Goal: Task Accomplishment & Management: Use online tool/utility

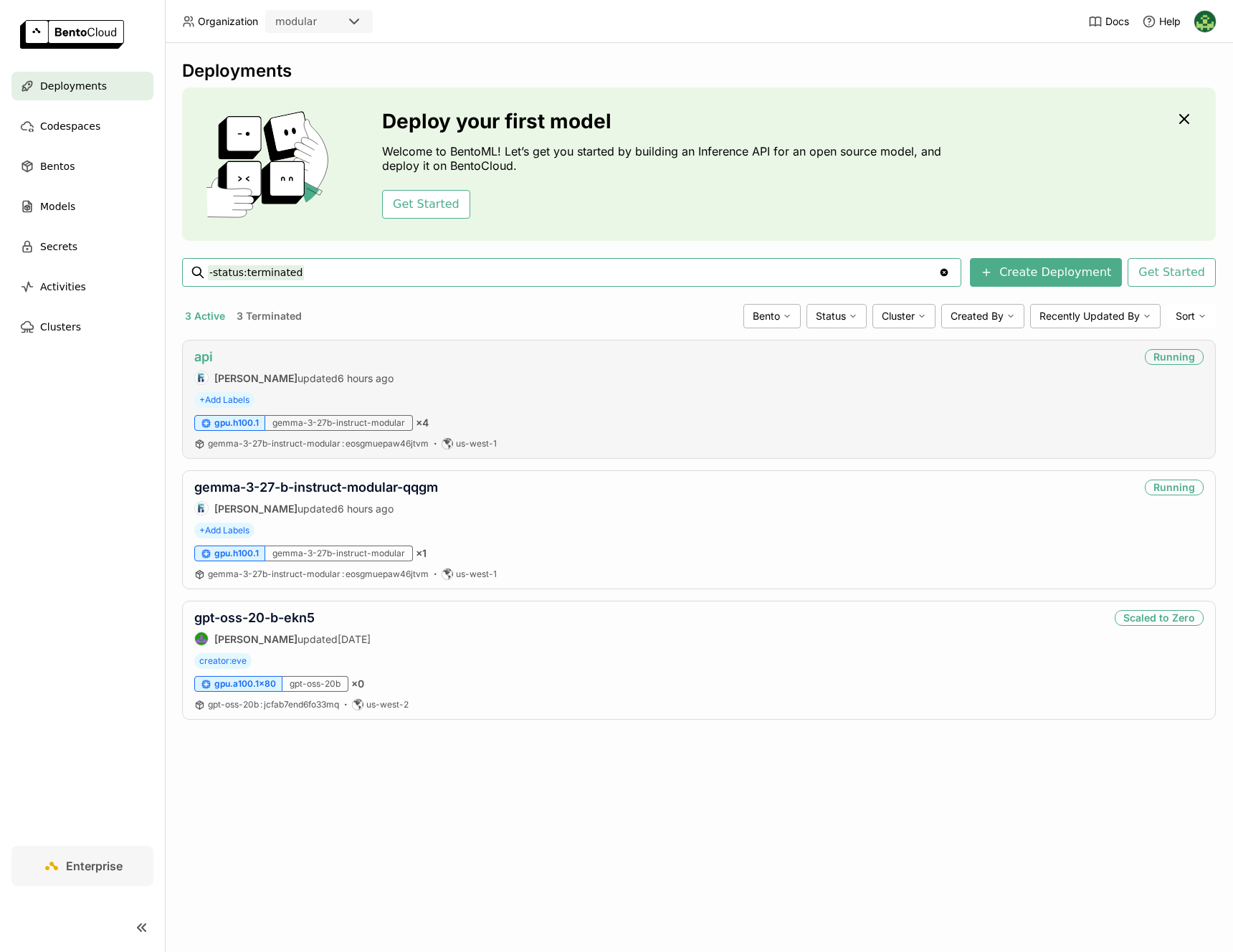
click at [199, 354] on link "api" at bounding box center [204, 356] width 18 height 15
click at [328, 484] on link "gemma-3-27-b-instruct-modular-qqgm" at bounding box center [316, 487] width 244 height 15
click at [402, 482] on link "gemma-3-27-b-instruct-modular-qqgm" at bounding box center [316, 487] width 244 height 15
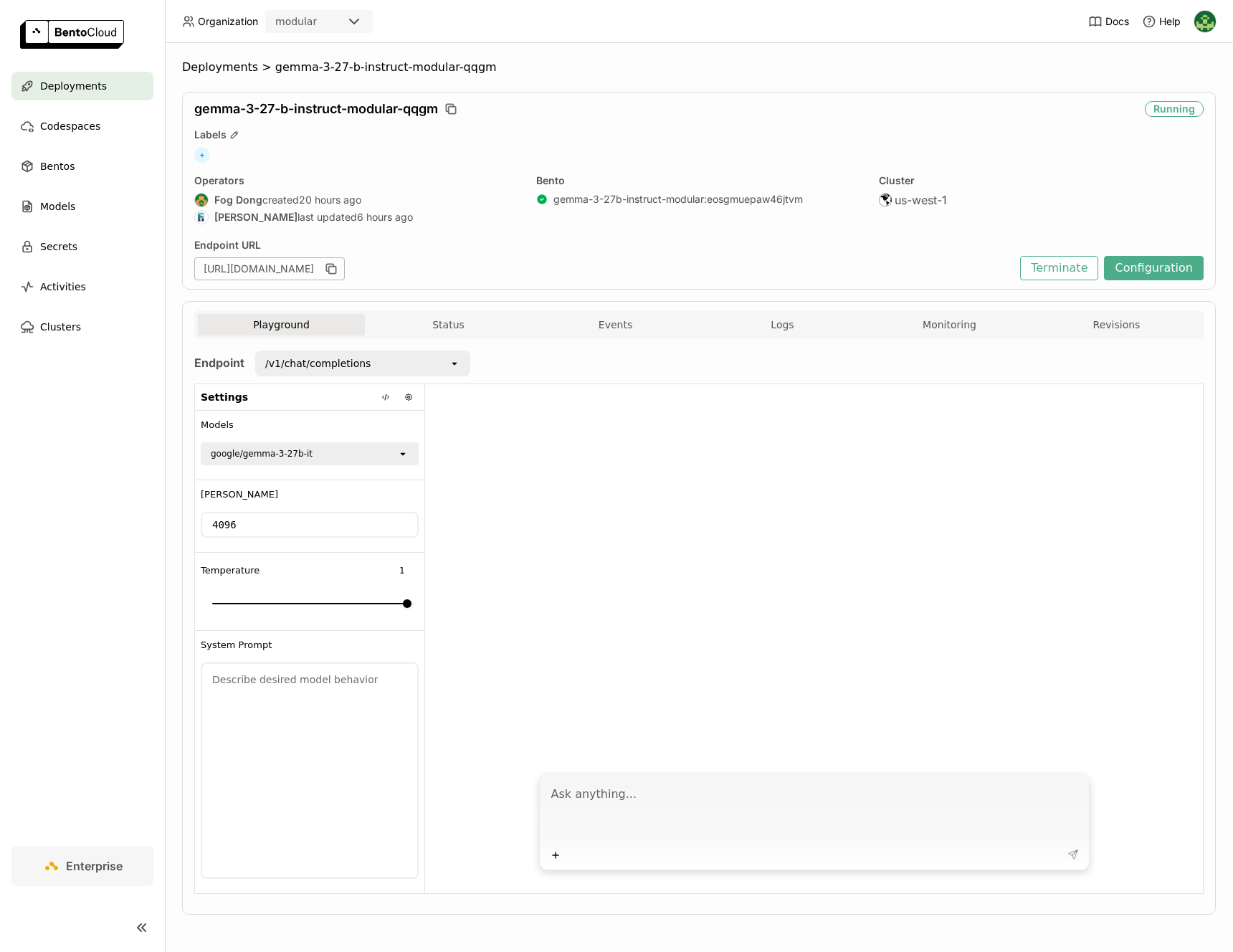
click at [444, 366] on div "/v1/chat/completions" at bounding box center [352, 363] width 192 height 23
click at [661, 252] on div "Endpoint URL [URL][DOMAIN_NAME]" at bounding box center [604, 260] width 819 height 42
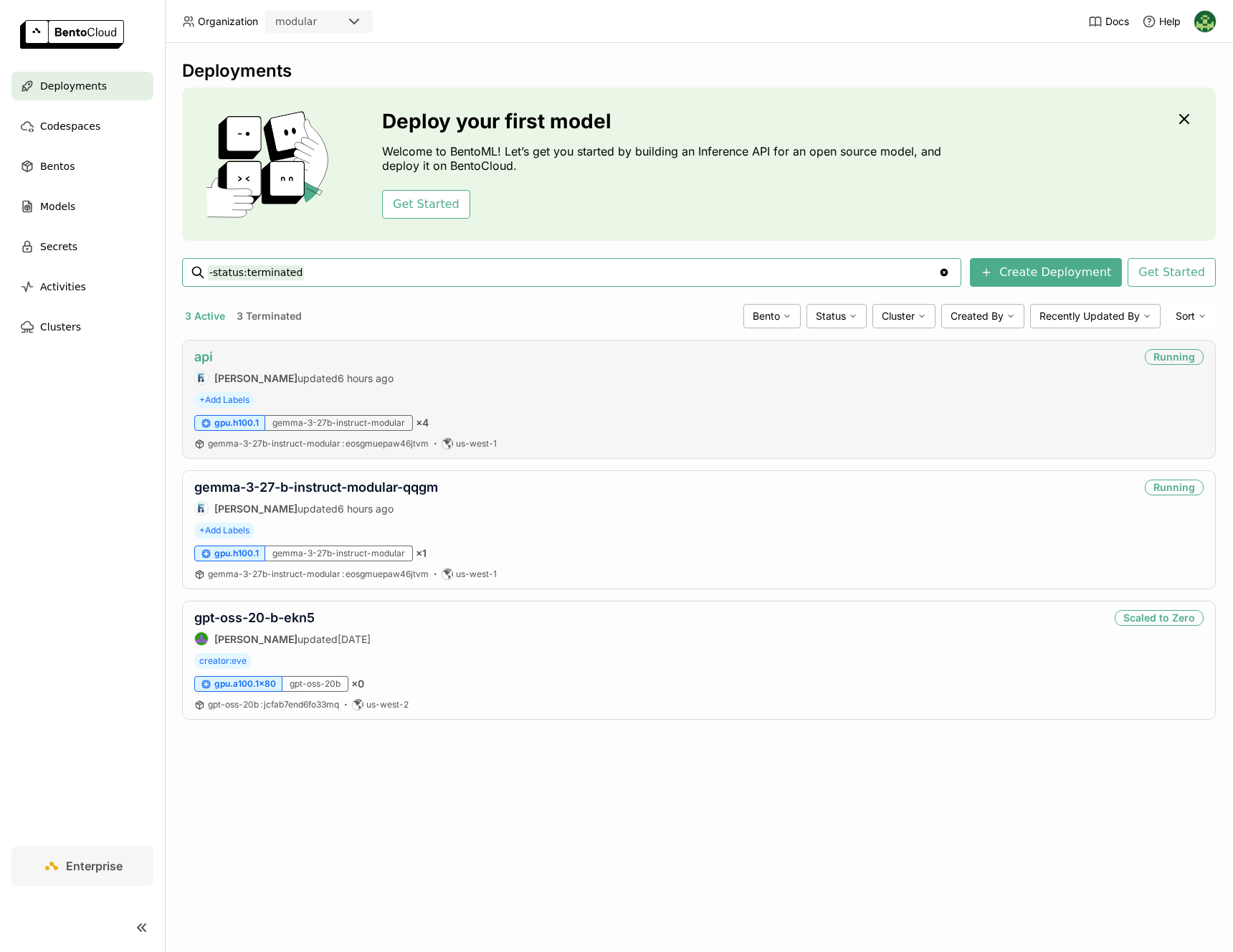
click at [209, 357] on link "api" at bounding box center [204, 356] width 18 height 15
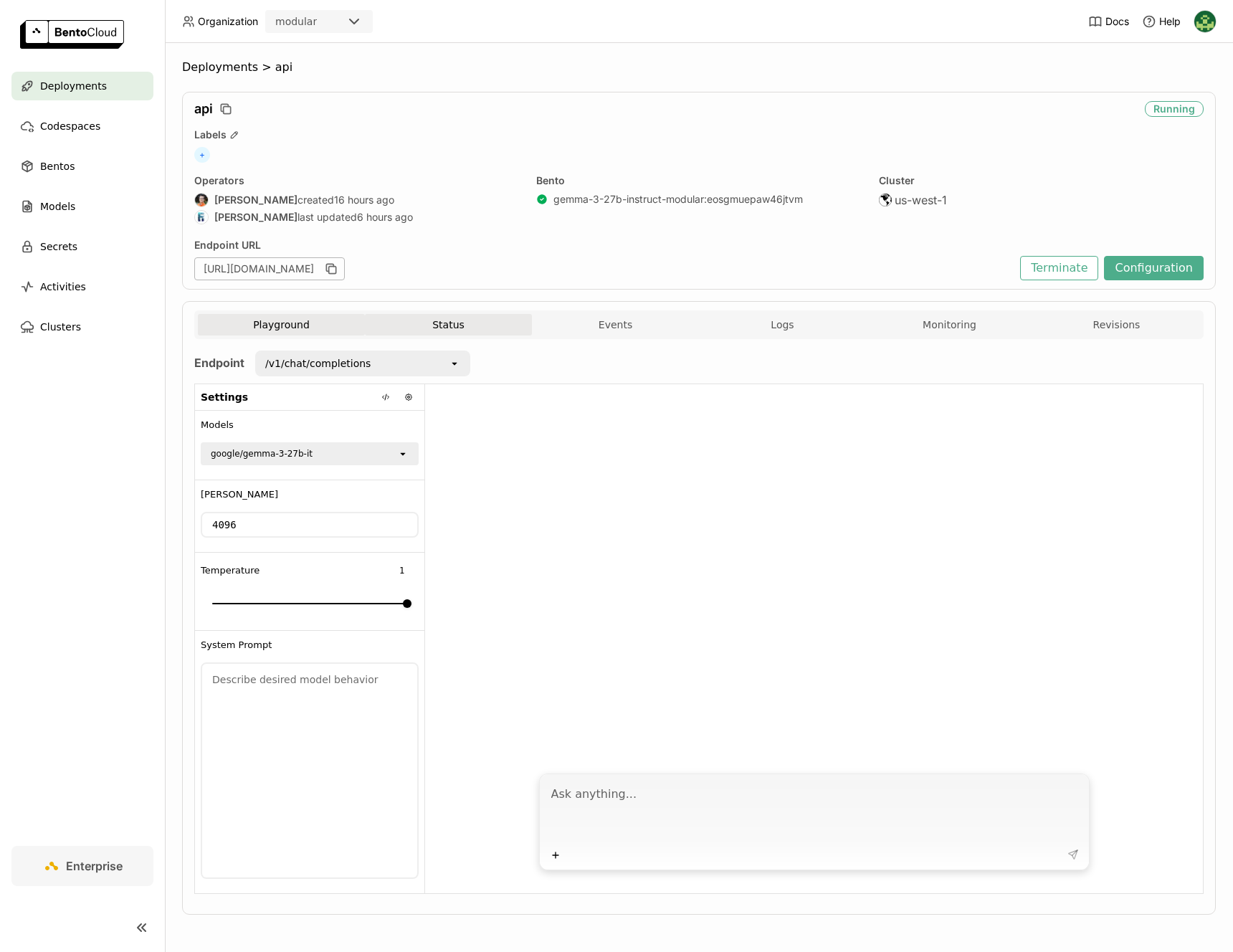
click at [456, 329] on button "Status" at bounding box center [448, 325] width 167 height 22
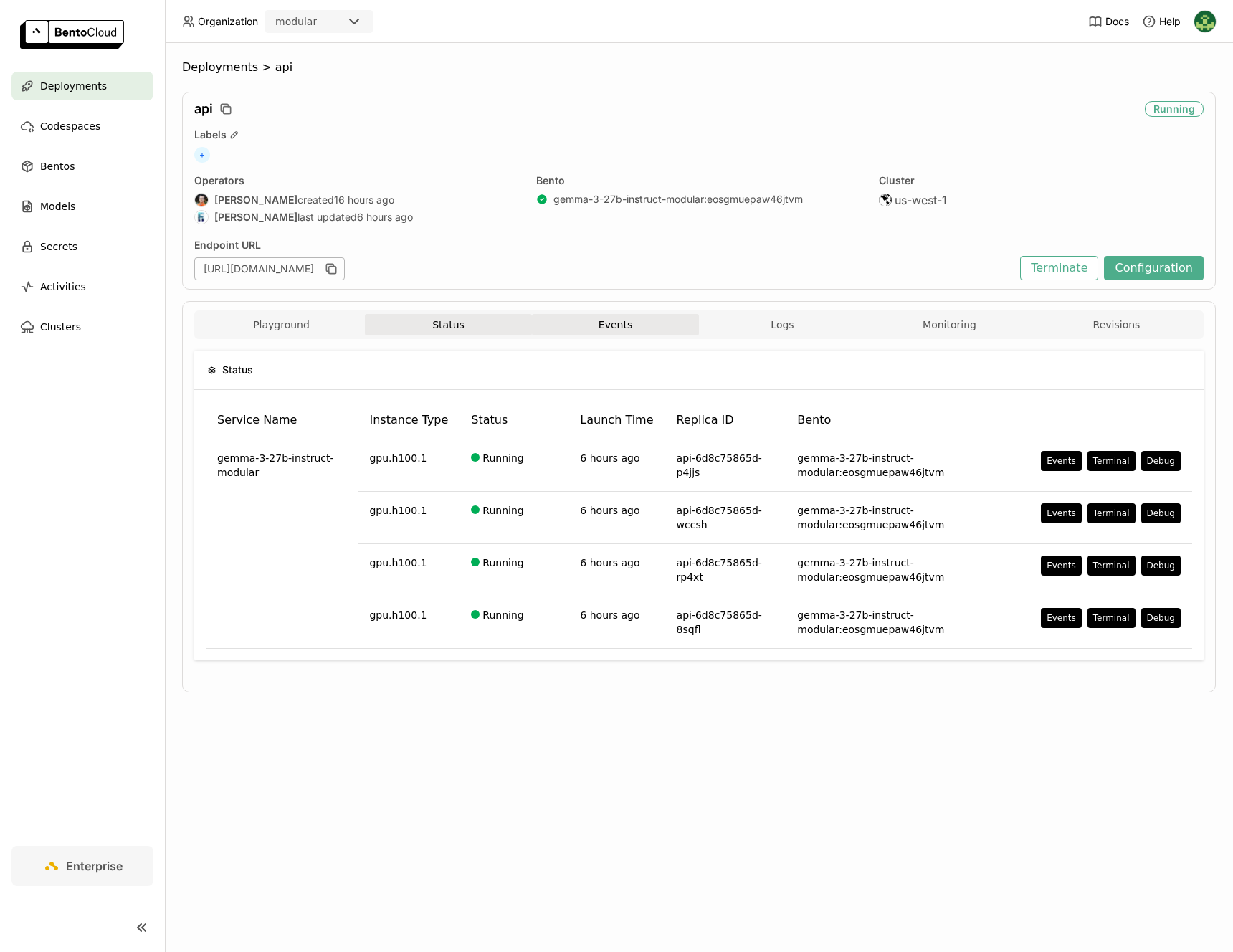
click at [606, 329] on button "Events" at bounding box center [614, 325] width 167 height 22
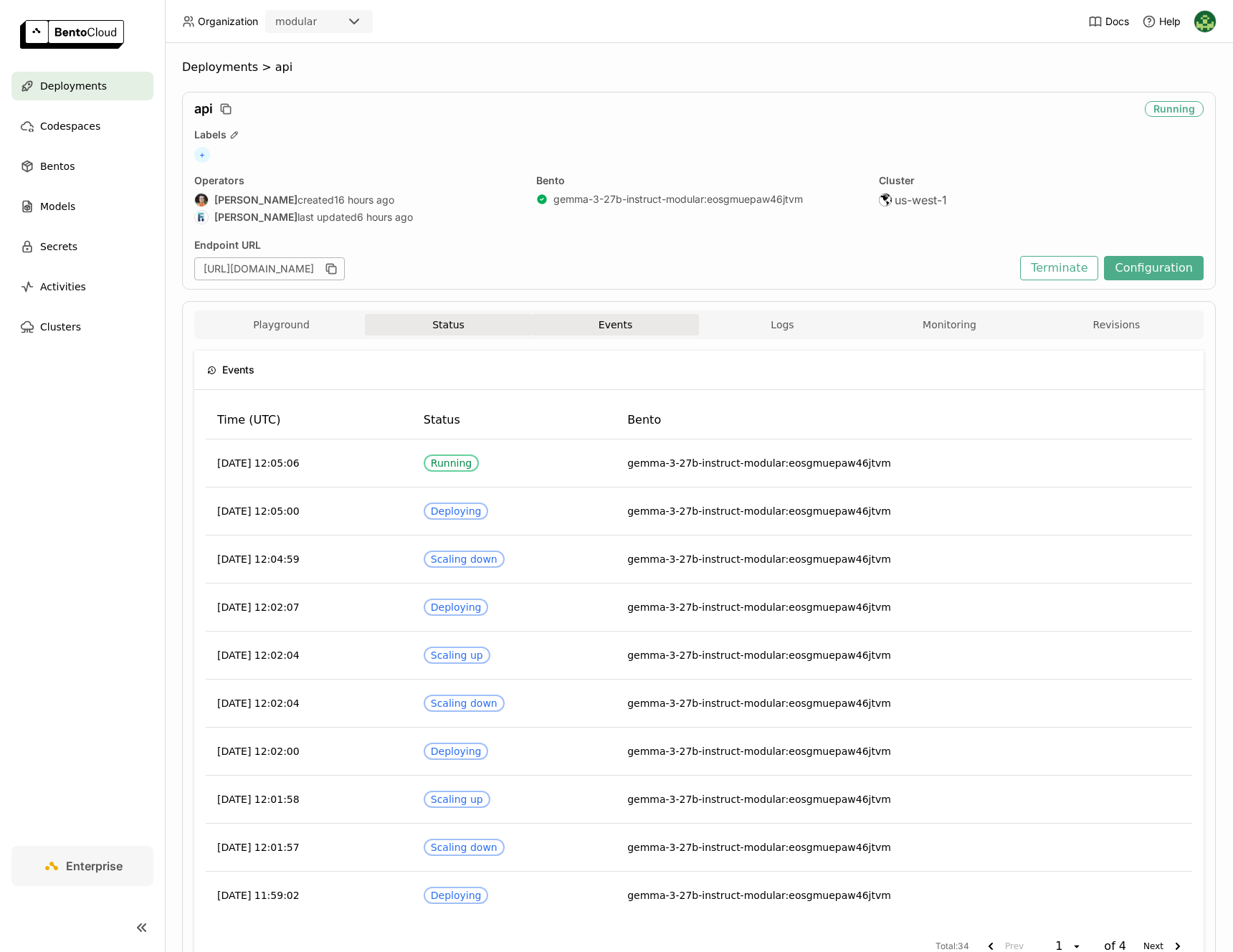
click at [497, 327] on button "Status" at bounding box center [448, 325] width 167 height 22
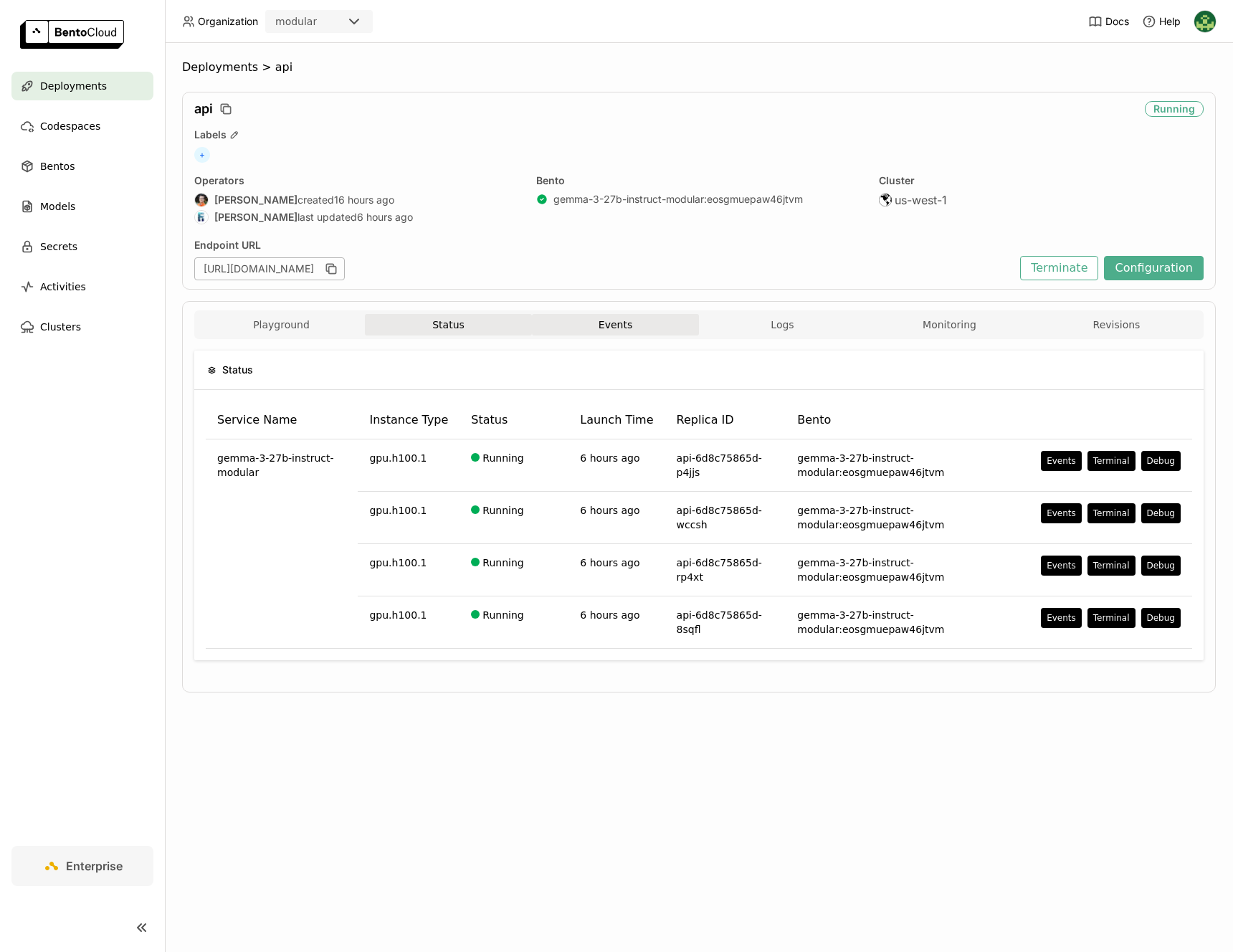
click at [625, 327] on button "Events" at bounding box center [614, 325] width 167 height 22
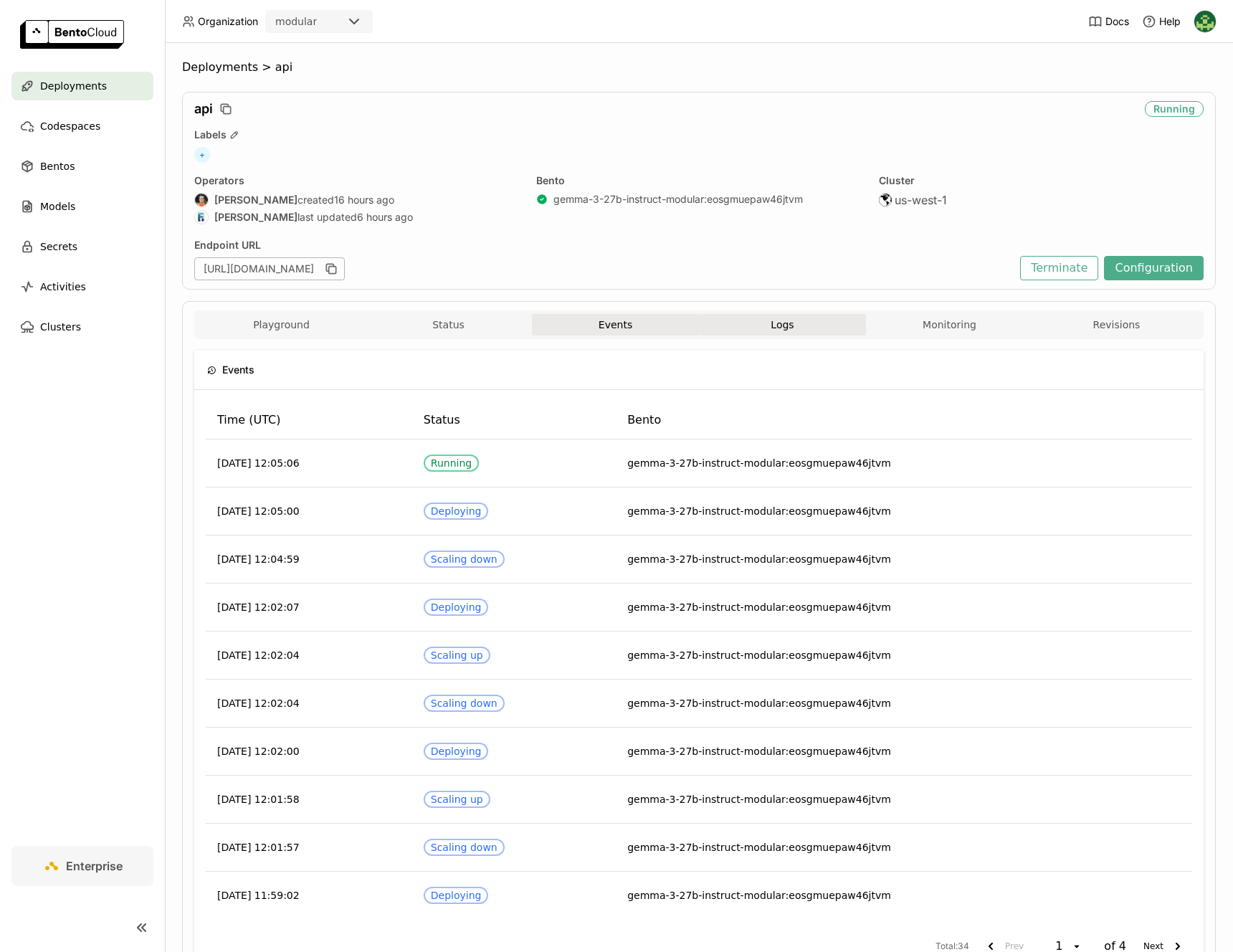
click at [749, 331] on button "Logs" at bounding box center [782, 325] width 167 height 22
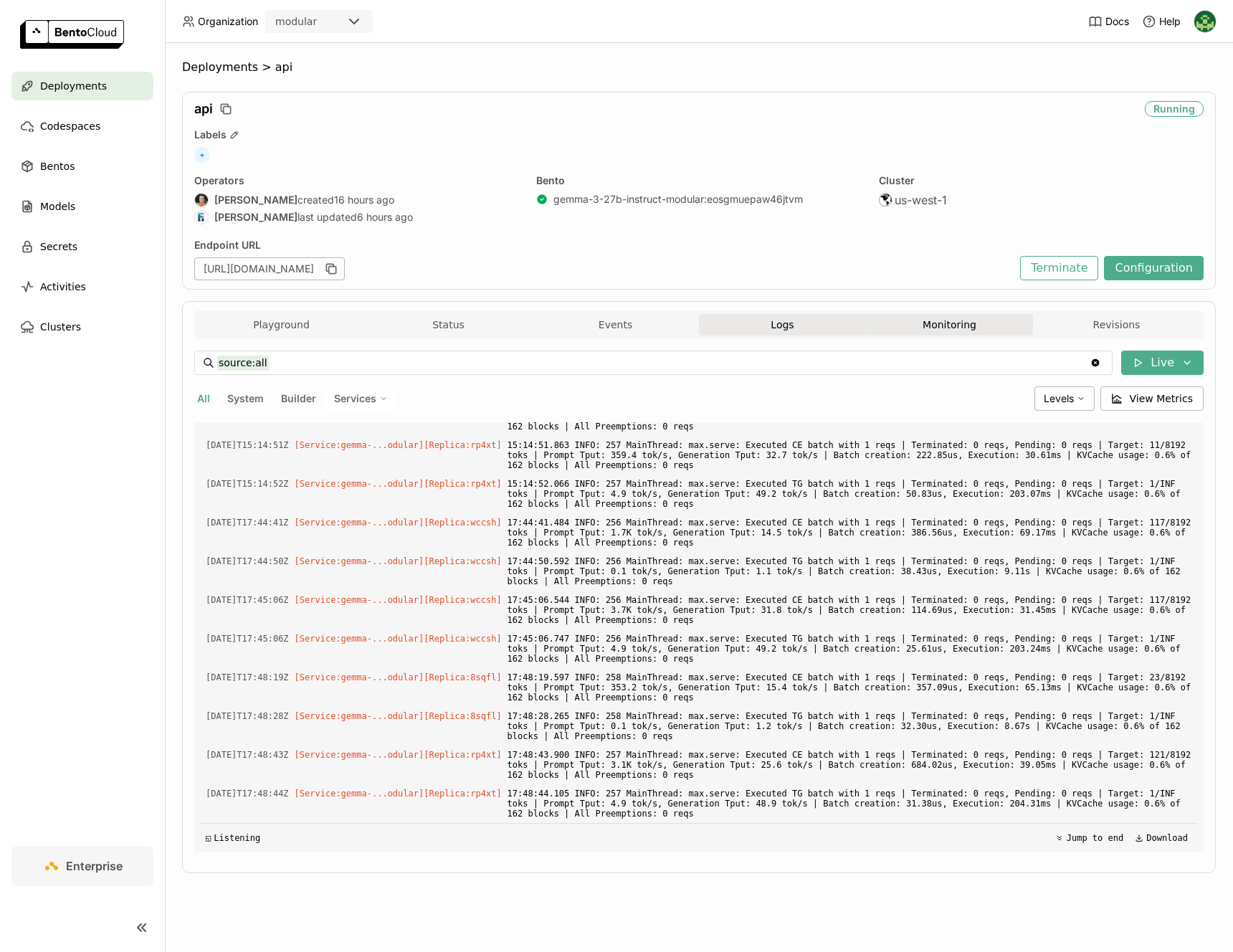
click at [913, 330] on button "Monitoring" at bounding box center [949, 325] width 167 height 22
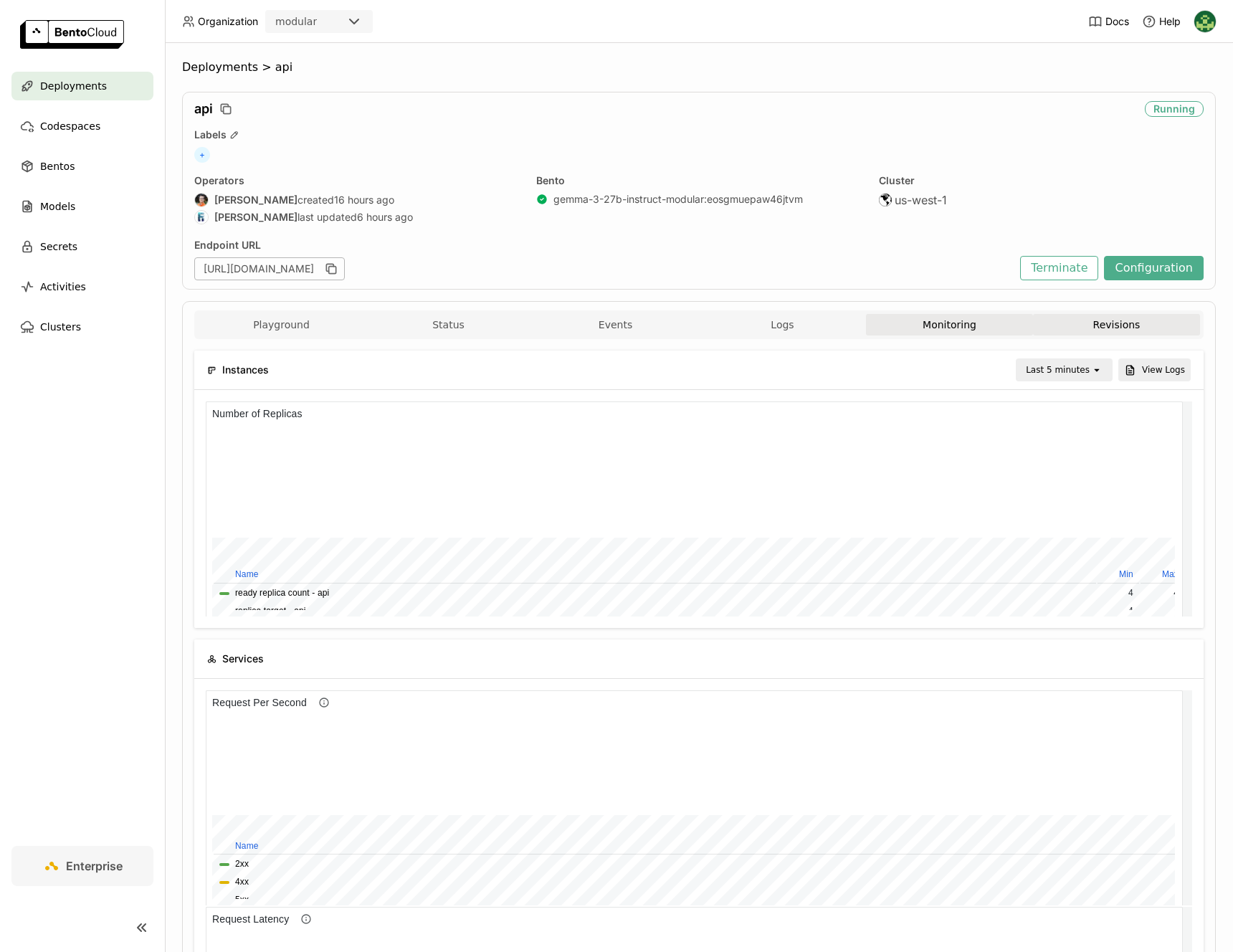
click at [1124, 333] on button "Revisions" at bounding box center [1116, 325] width 167 height 22
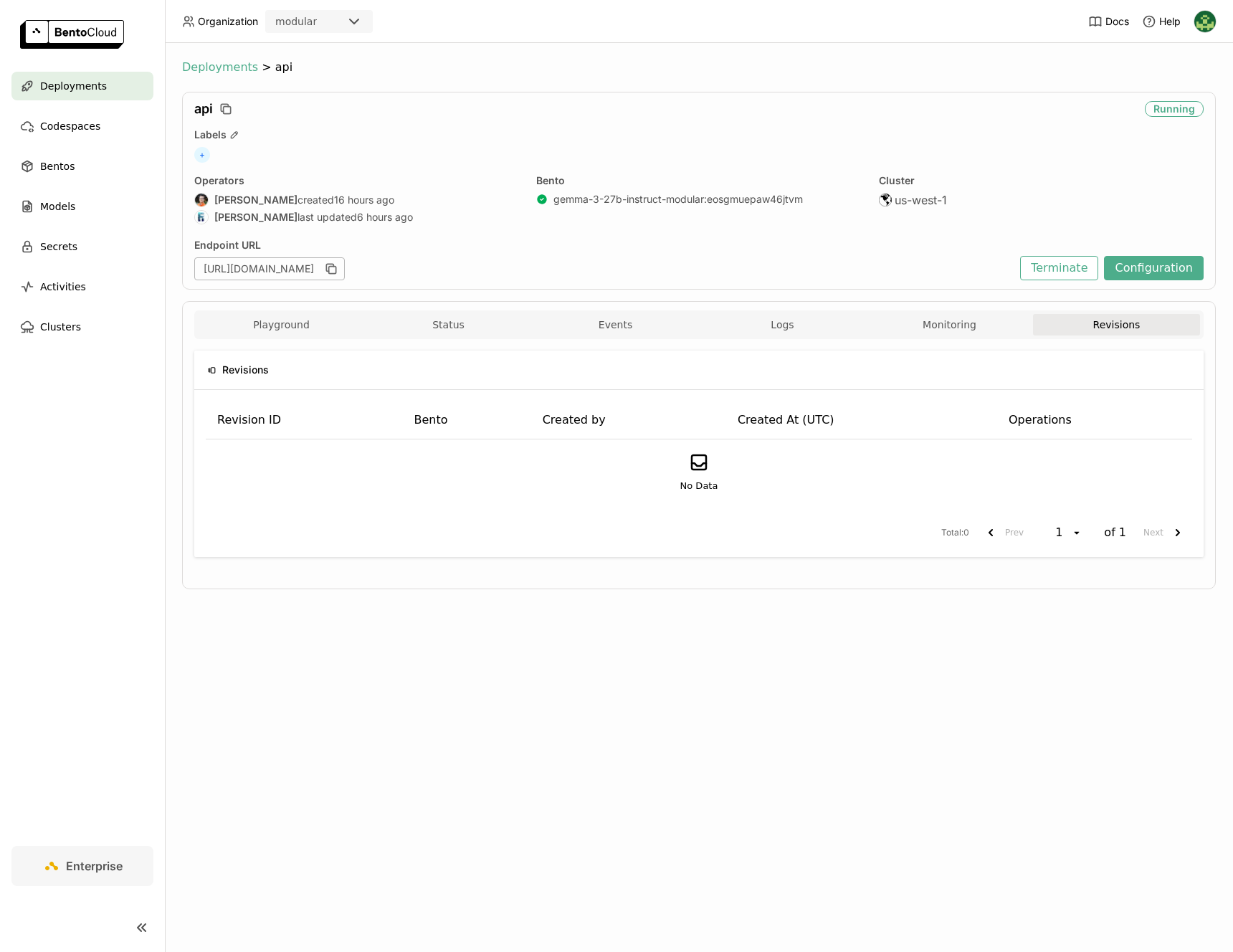
click at [209, 67] on span "Deployments" at bounding box center [220, 67] width 76 height 14
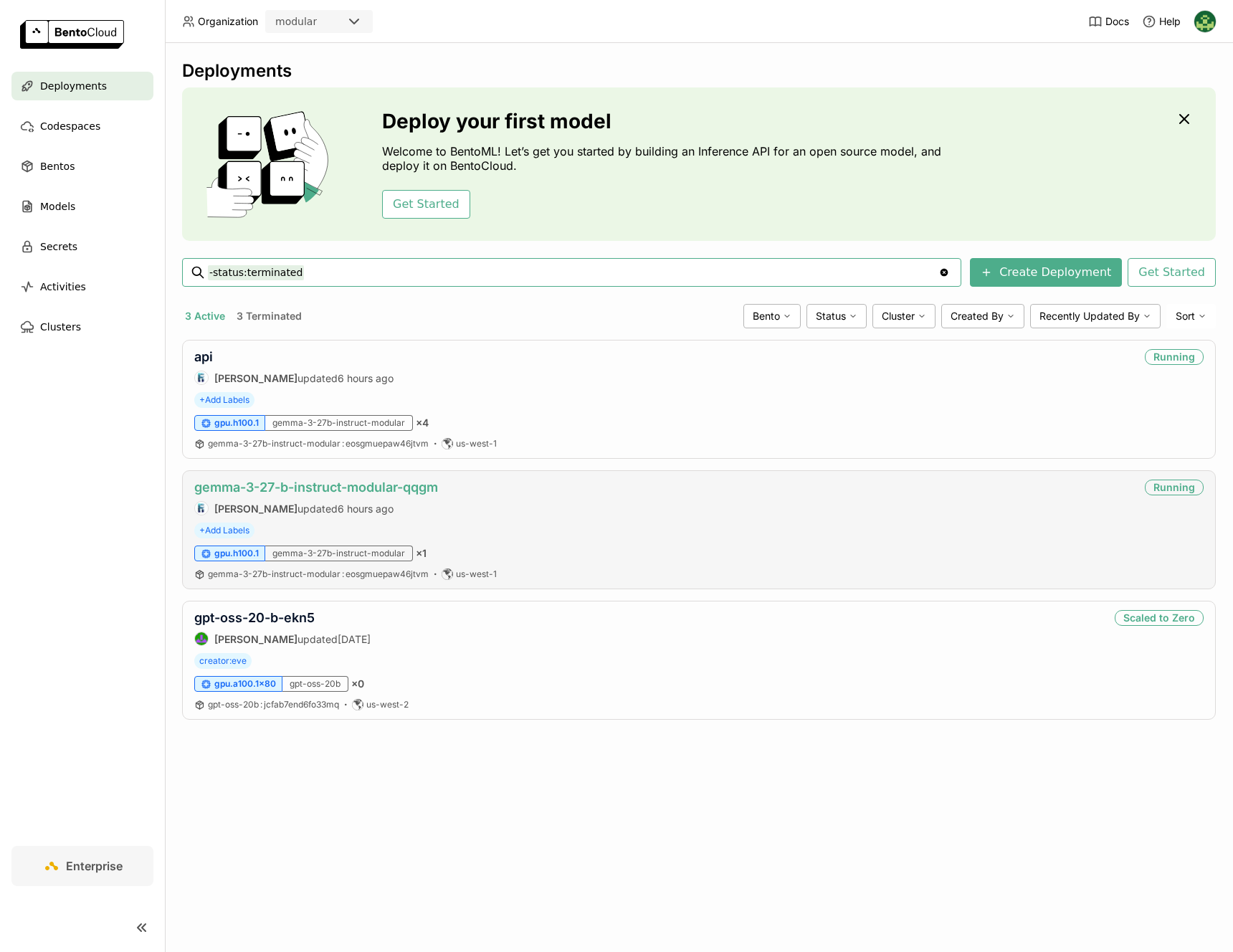
click at [308, 486] on link "gemma-3-27-b-instruct-modular-qqgm" at bounding box center [316, 487] width 244 height 15
click at [338, 378] on span "6 hours ago" at bounding box center [365, 378] width 56 height 13
click at [196, 354] on link "api" at bounding box center [204, 356] width 18 height 15
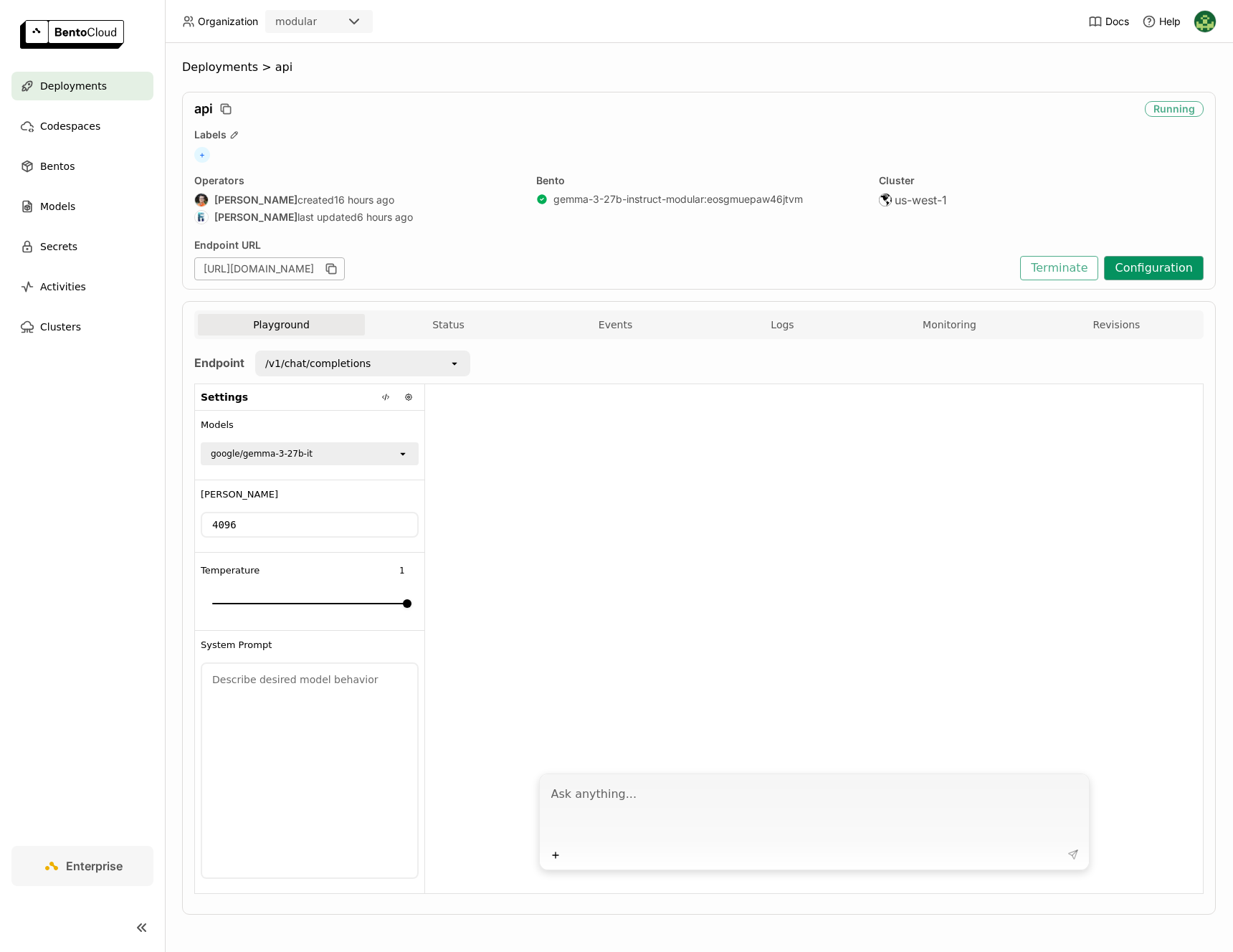
click at [1123, 274] on button "Configuration" at bounding box center [1153, 267] width 100 height 24
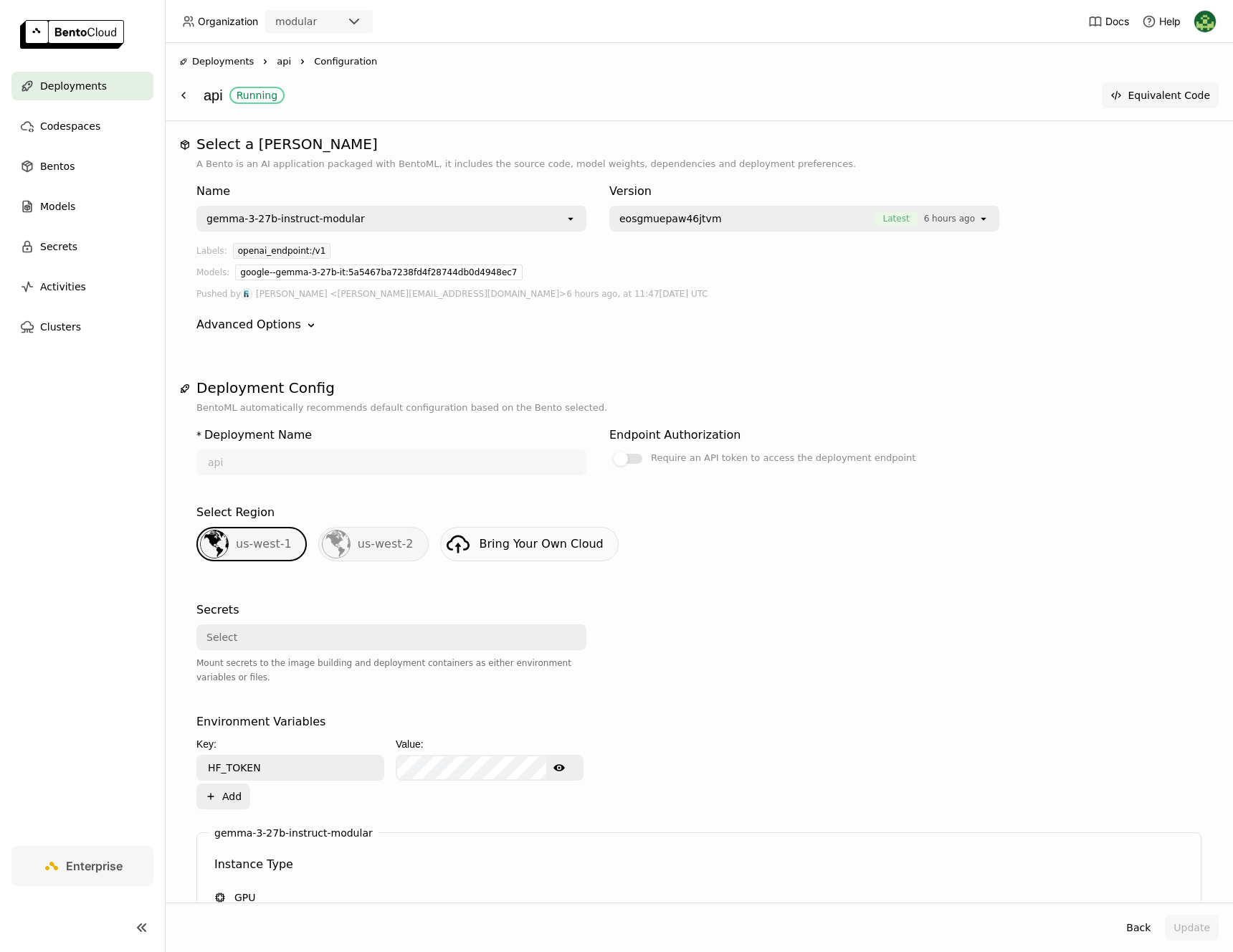
click at [1141, 104] on button "Equivalent Code" at bounding box center [1159, 95] width 117 height 26
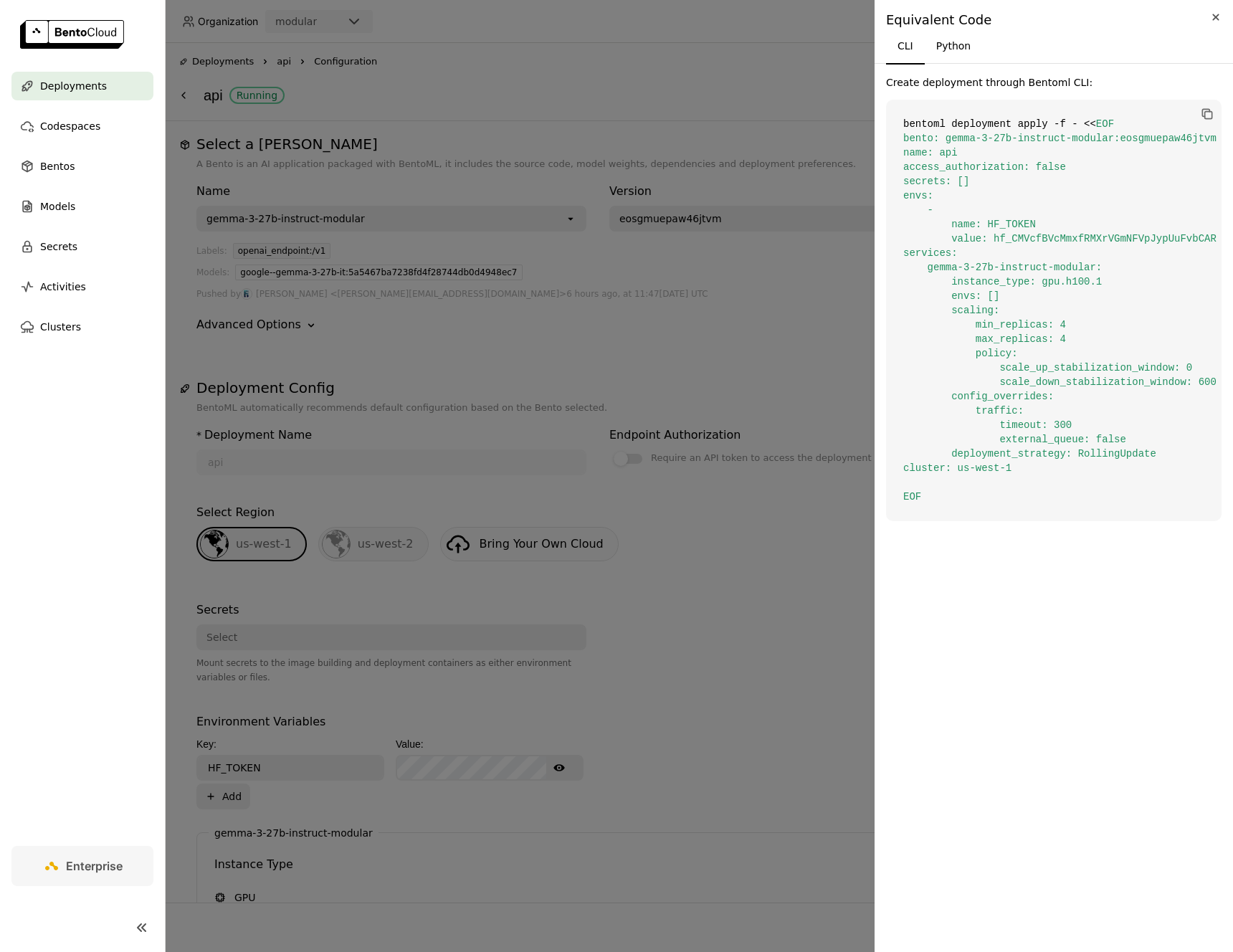
click at [1210, 18] on icon "Close" at bounding box center [1215, 17] width 16 height 18
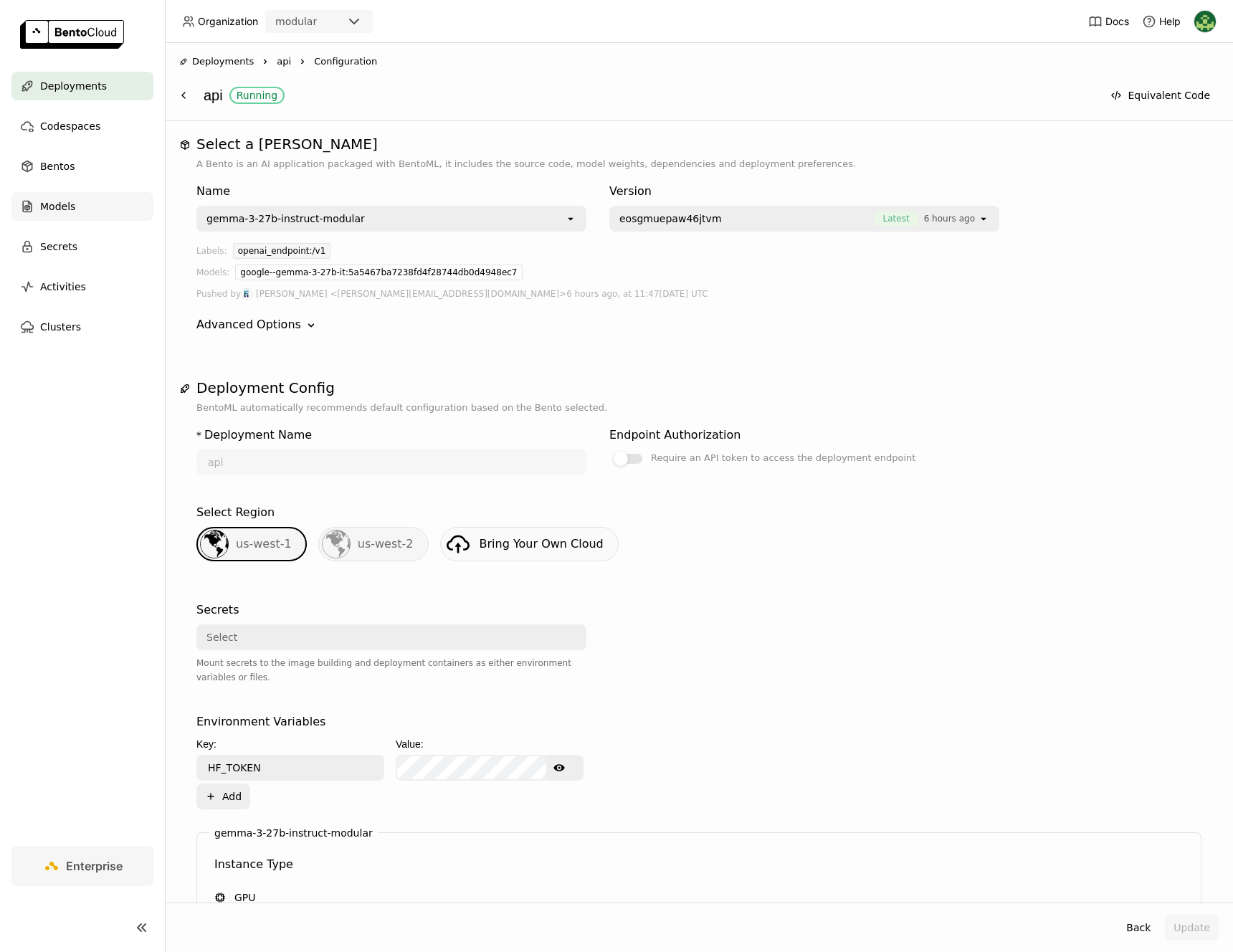
click at [105, 199] on div "Models" at bounding box center [82, 206] width 142 height 28
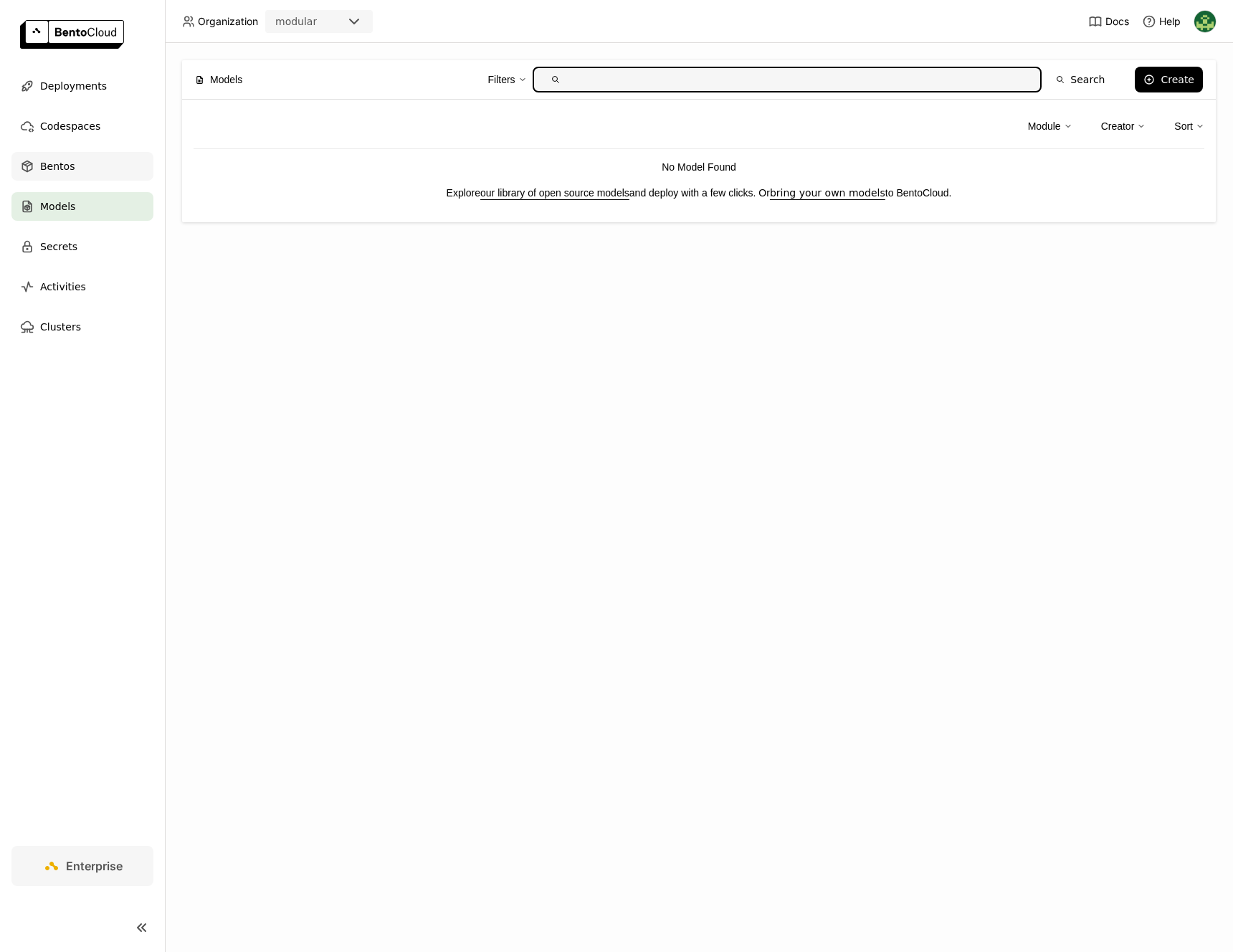
click at [111, 157] on div "Bentos" at bounding box center [82, 166] width 142 height 28
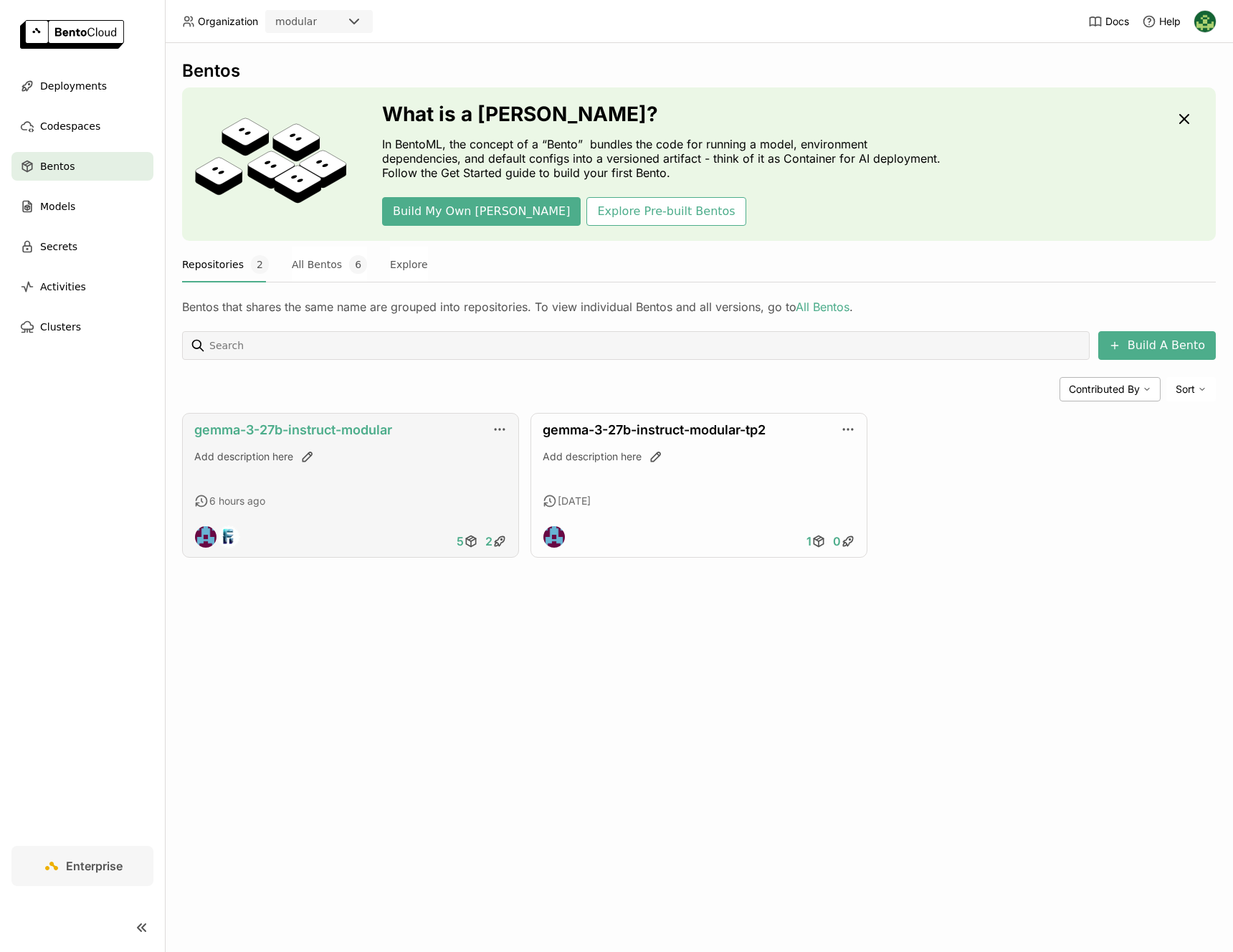
click at [253, 428] on link "gemma-3-27b-instruct-modular" at bounding box center [293, 430] width 198 height 15
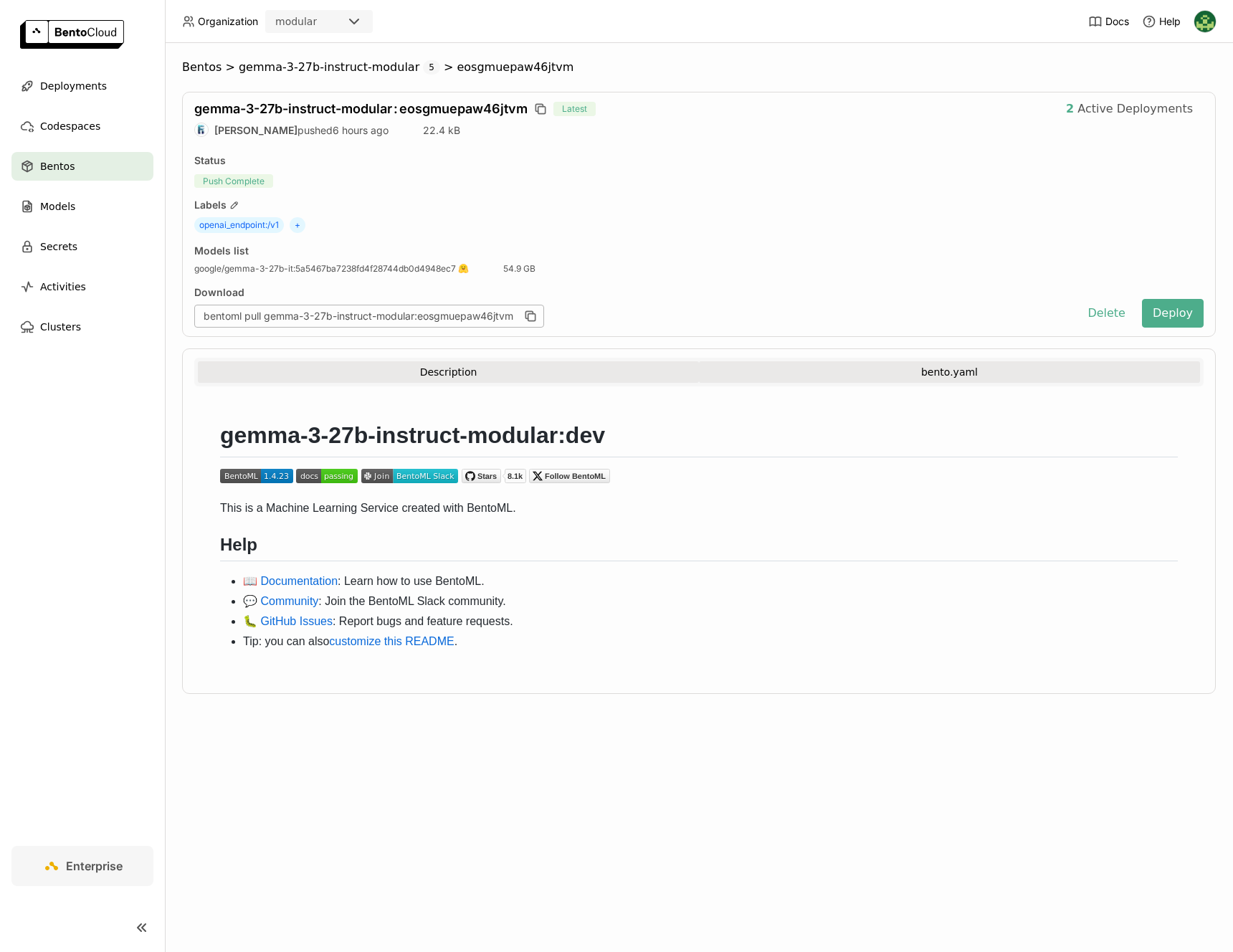
click at [857, 379] on button "bento.yaml" at bounding box center [950, 372] width 501 height 22
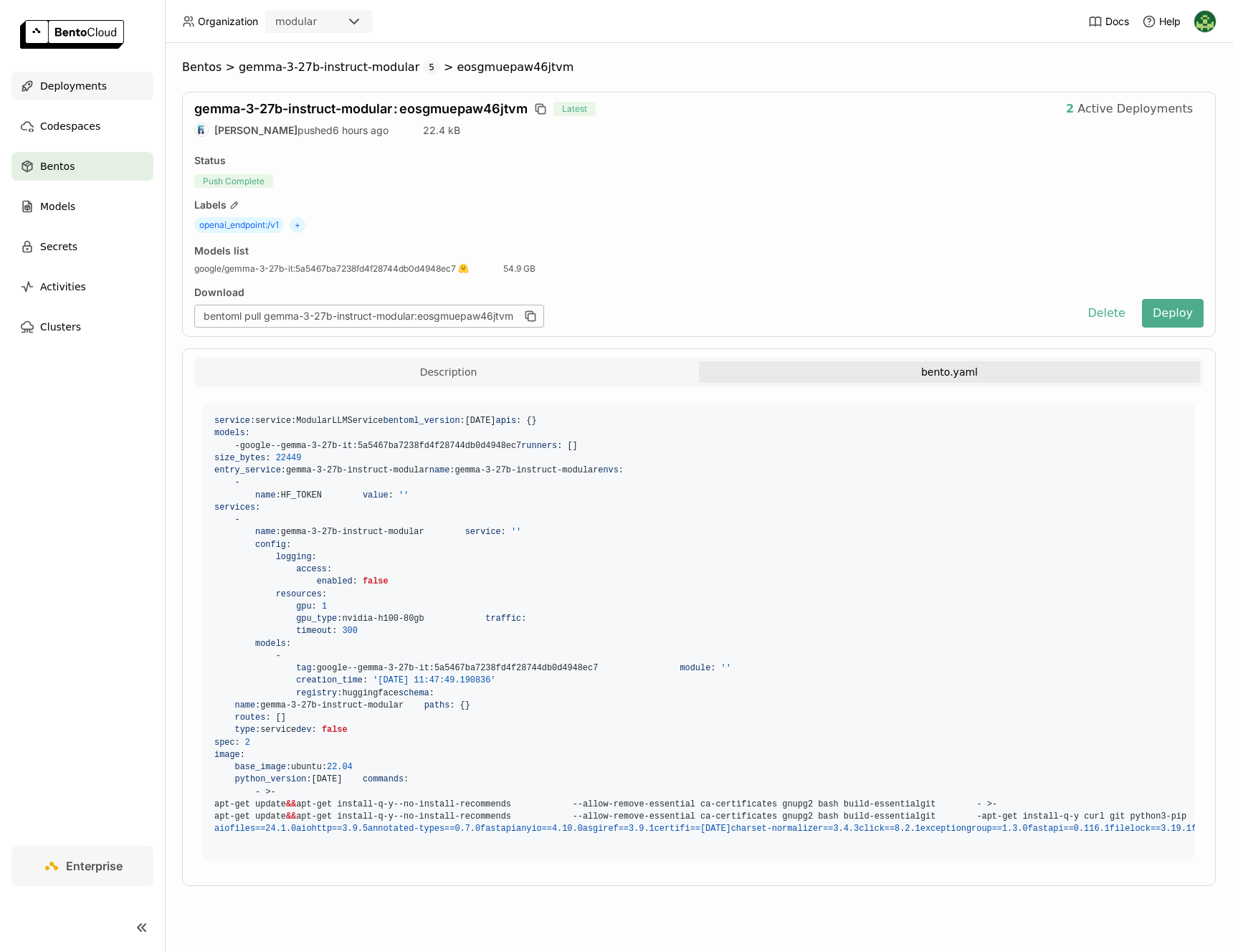
click at [99, 80] on span "Deployments" at bounding box center [74, 85] width 67 height 18
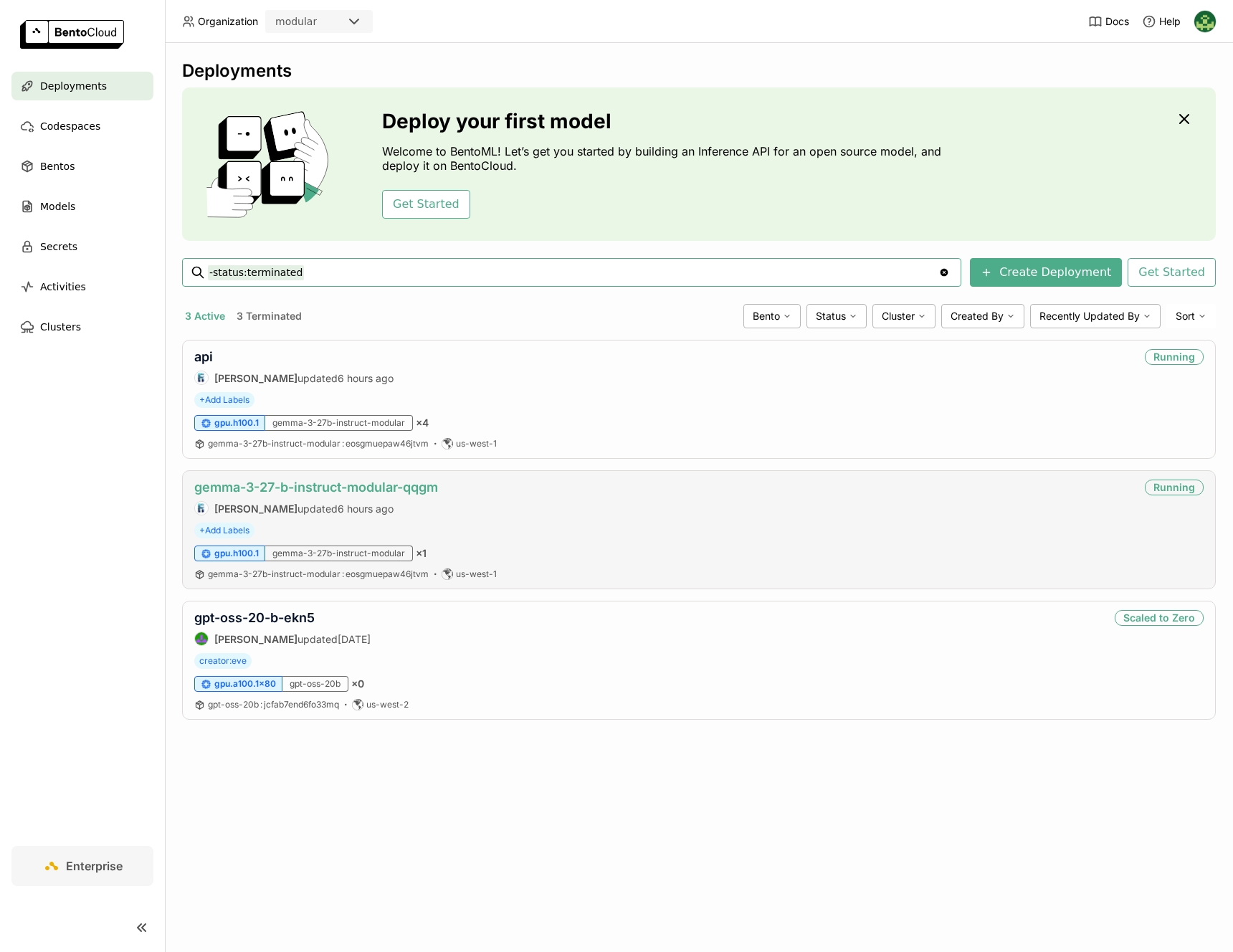
click at [433, 487] on link "gemma-3-27-b-instruct-modular-qqgm" at bounding box center [316, 487] width 244 height 15
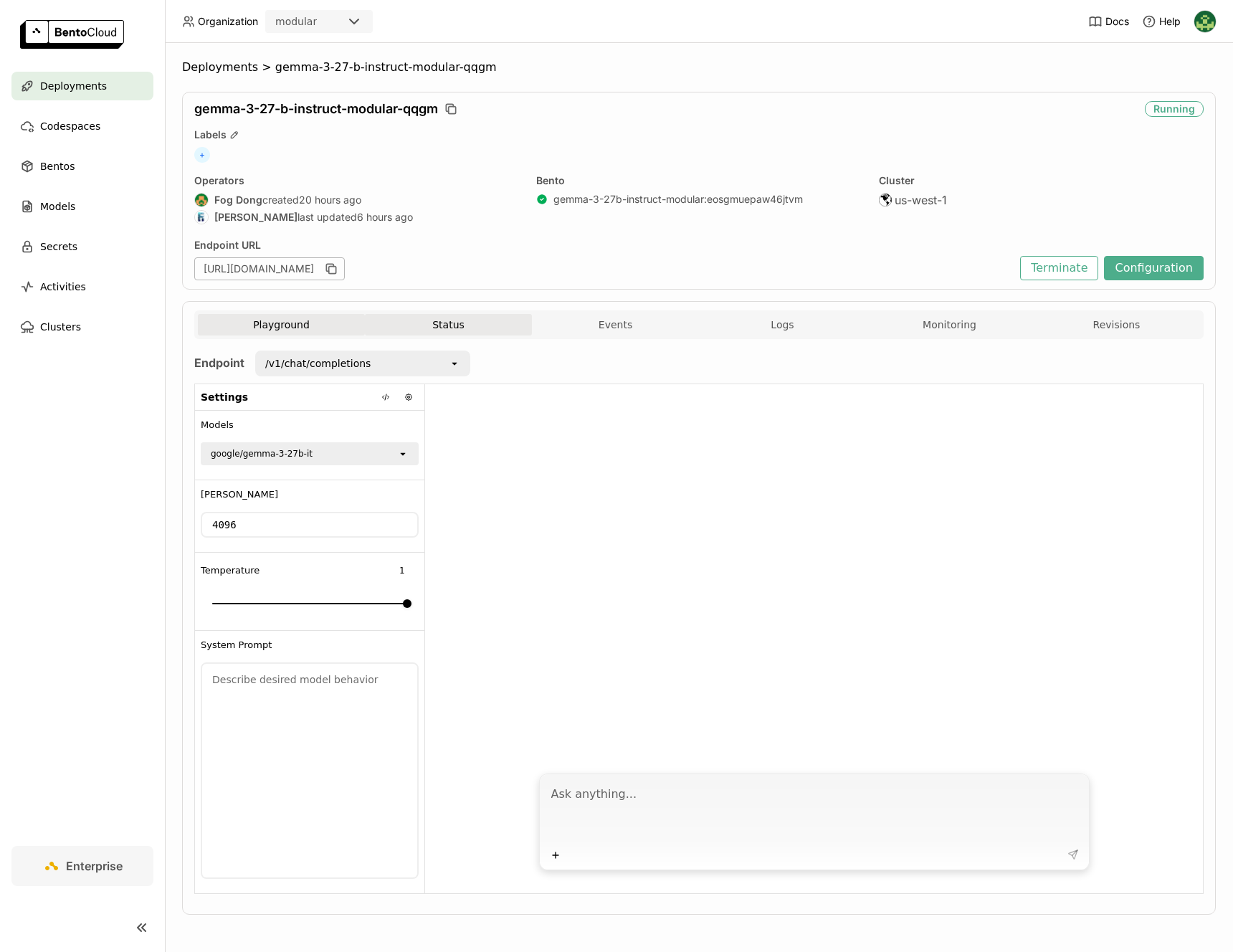
click at [397, 321] on button "Status" at bounding box center [448, 325] width 167 height 22
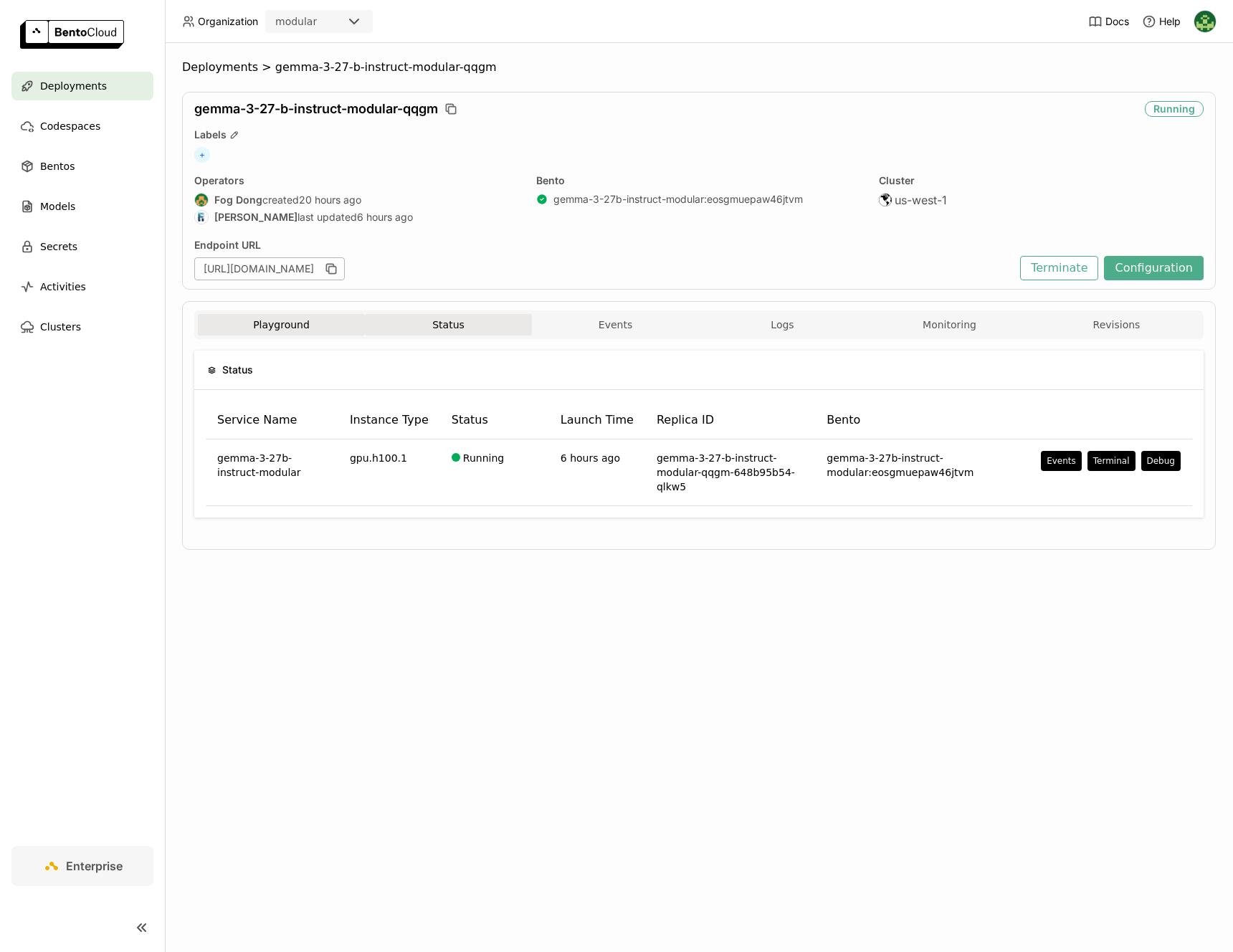
click at [310, 323] on button "Playground" at bounding box center [281, 325] width 167 height 22
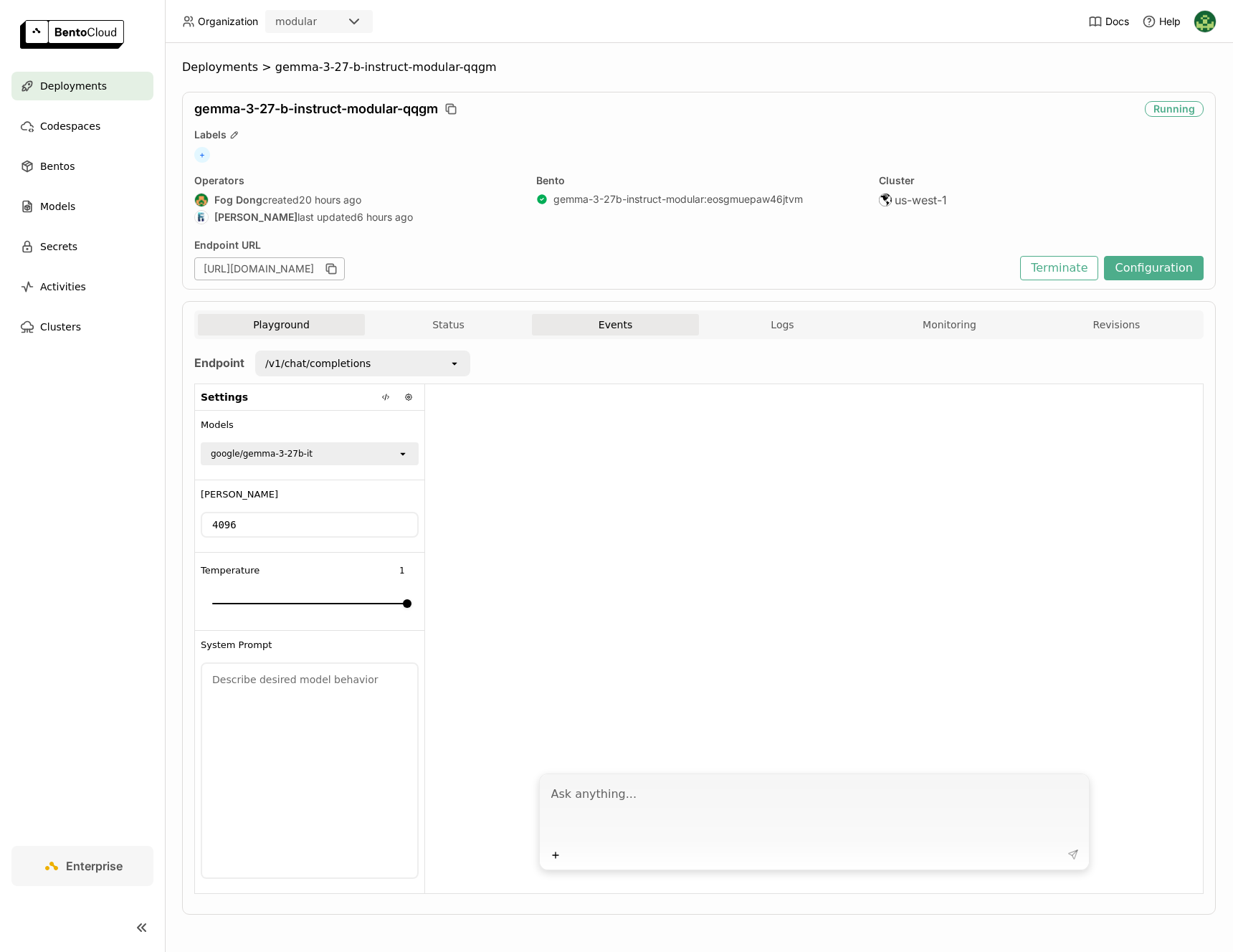
click at [606, 334] on button "Events" at bounding box center [614, 325] width 167 height 22
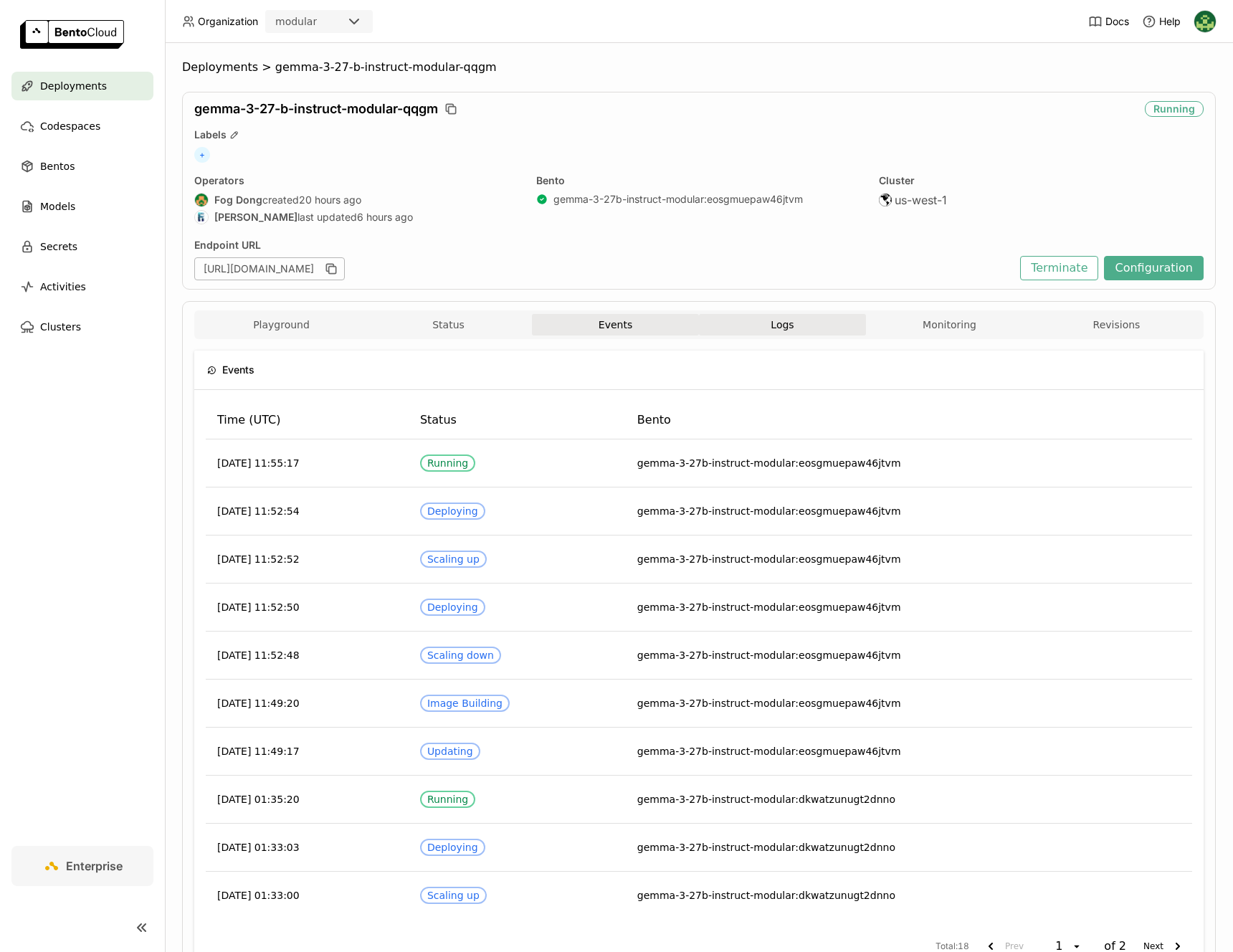
click at [770, 330] on span "Logs" at bounding box center [781, 324] width 23 height 13
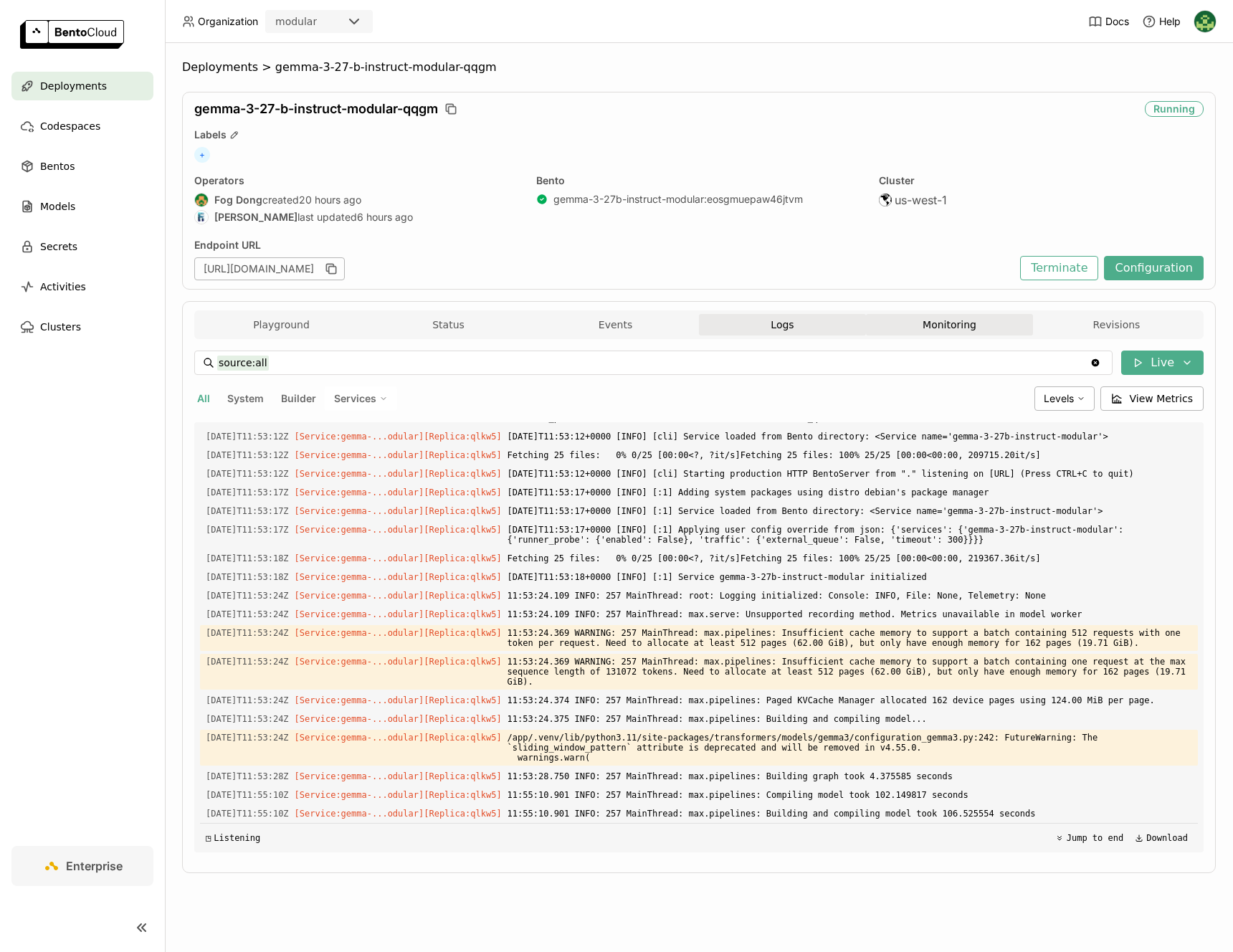
scroll to position [2703, 0]
click at [977, 331] on button "Monitoring" at bounding box center [949, 325] width 167 height 22
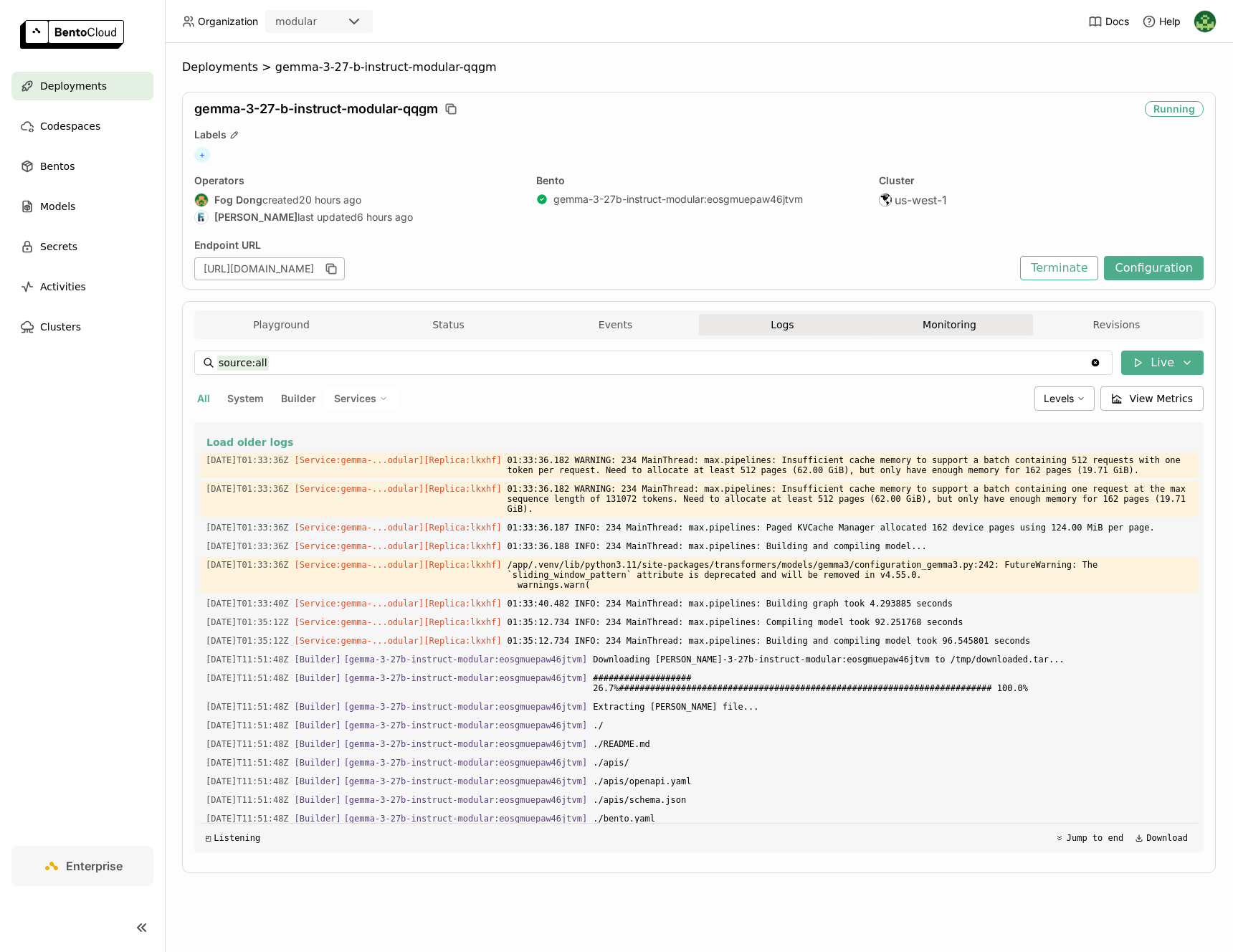
scroll to position [12, 12]
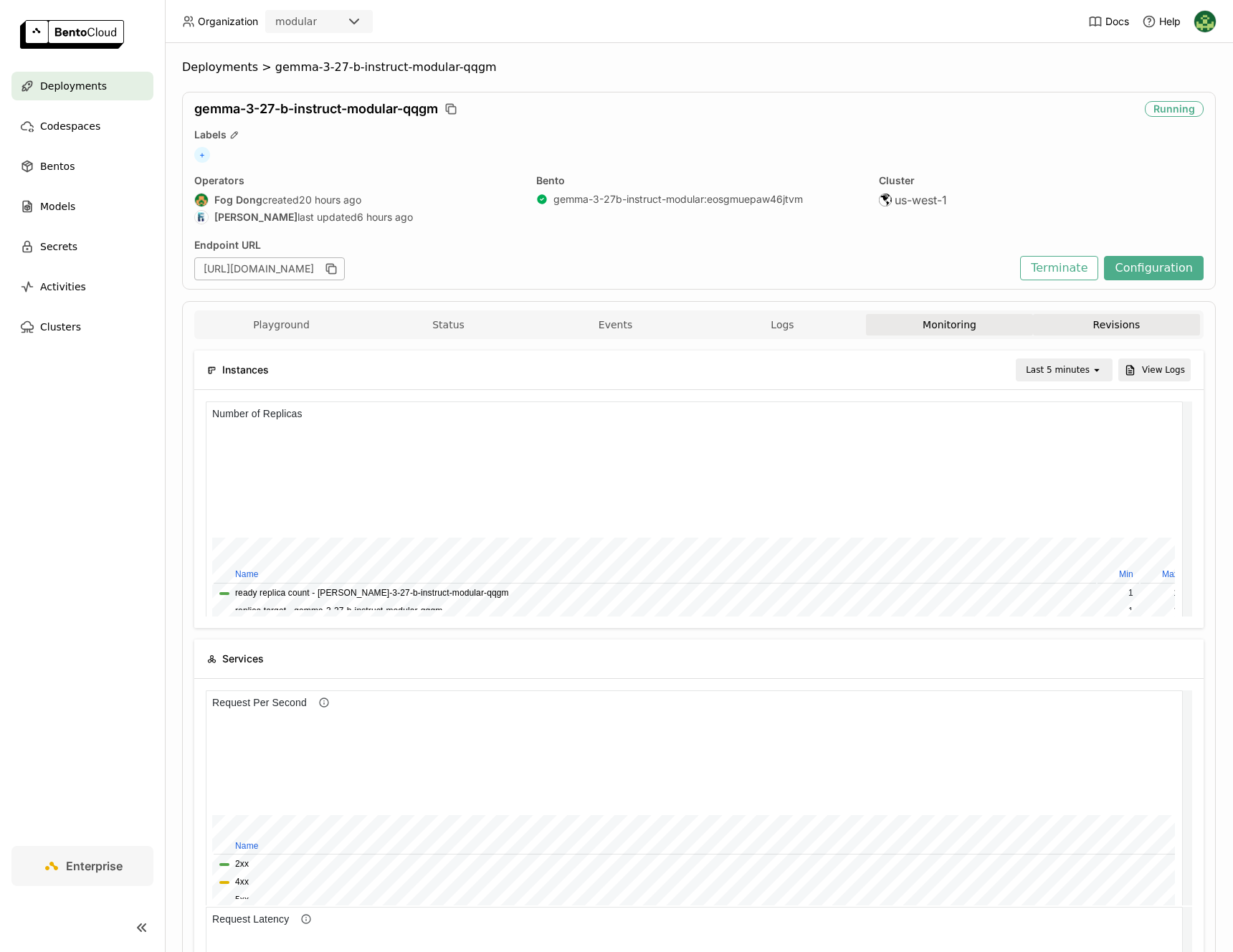
click at [1167, 329] on button "Revisions" at bounding box center [1116, 325] width 167 height 22
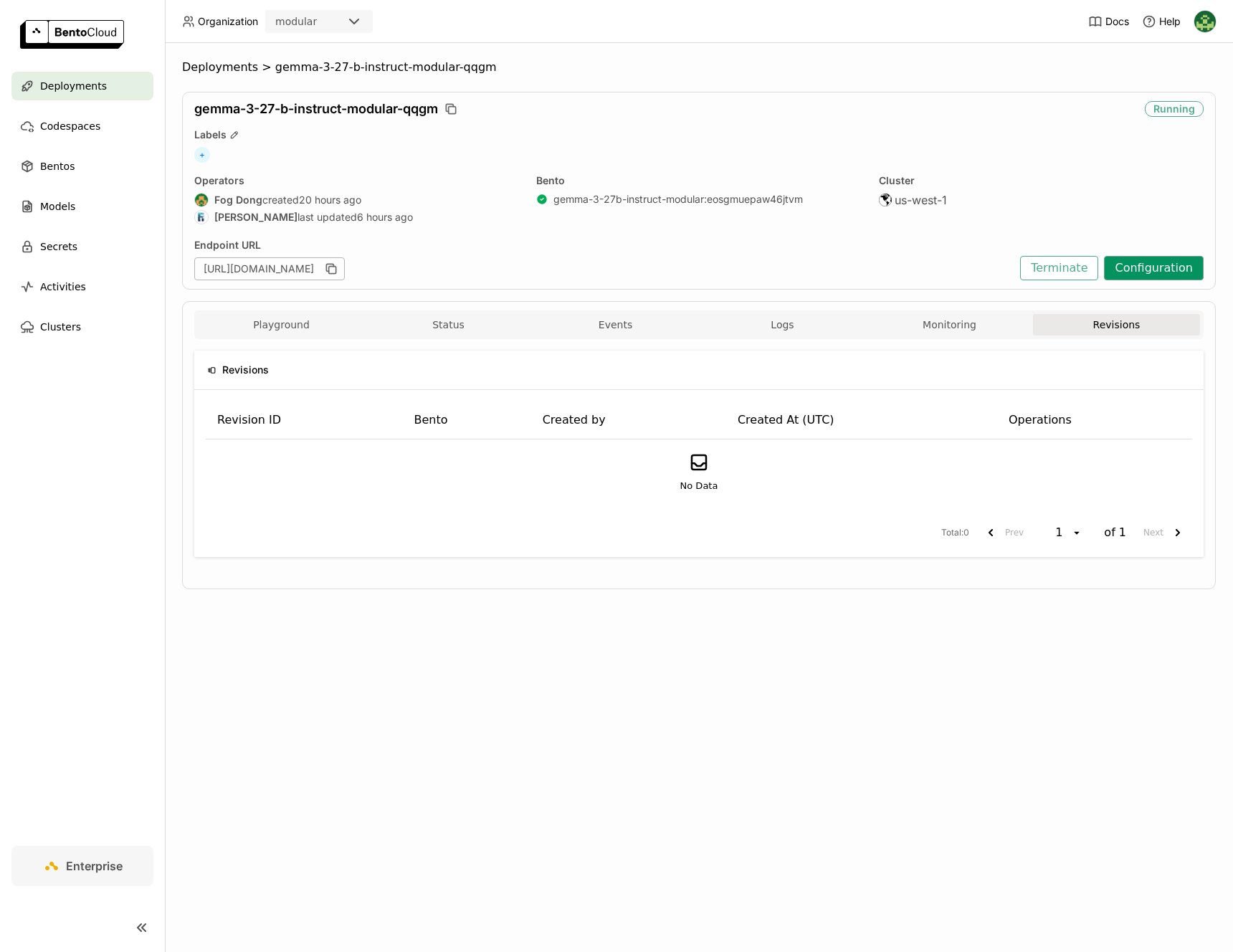
click at [1176, 275] on button "Configuration" at bounding box center [1153, 267] width 100 height 24
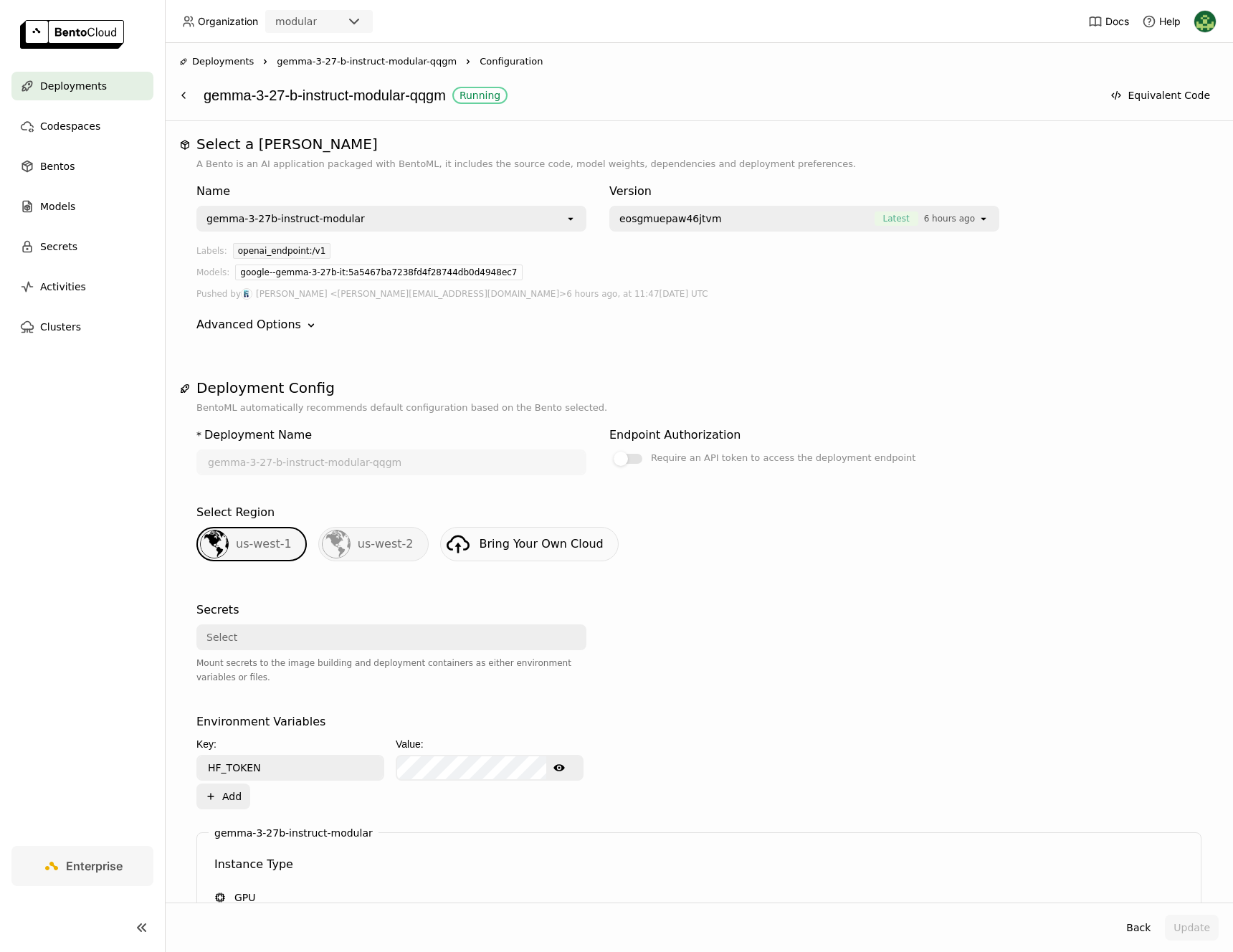
click at [131, 76] on div "Deployments" at bounding box center [82, 86] width 142 height 28
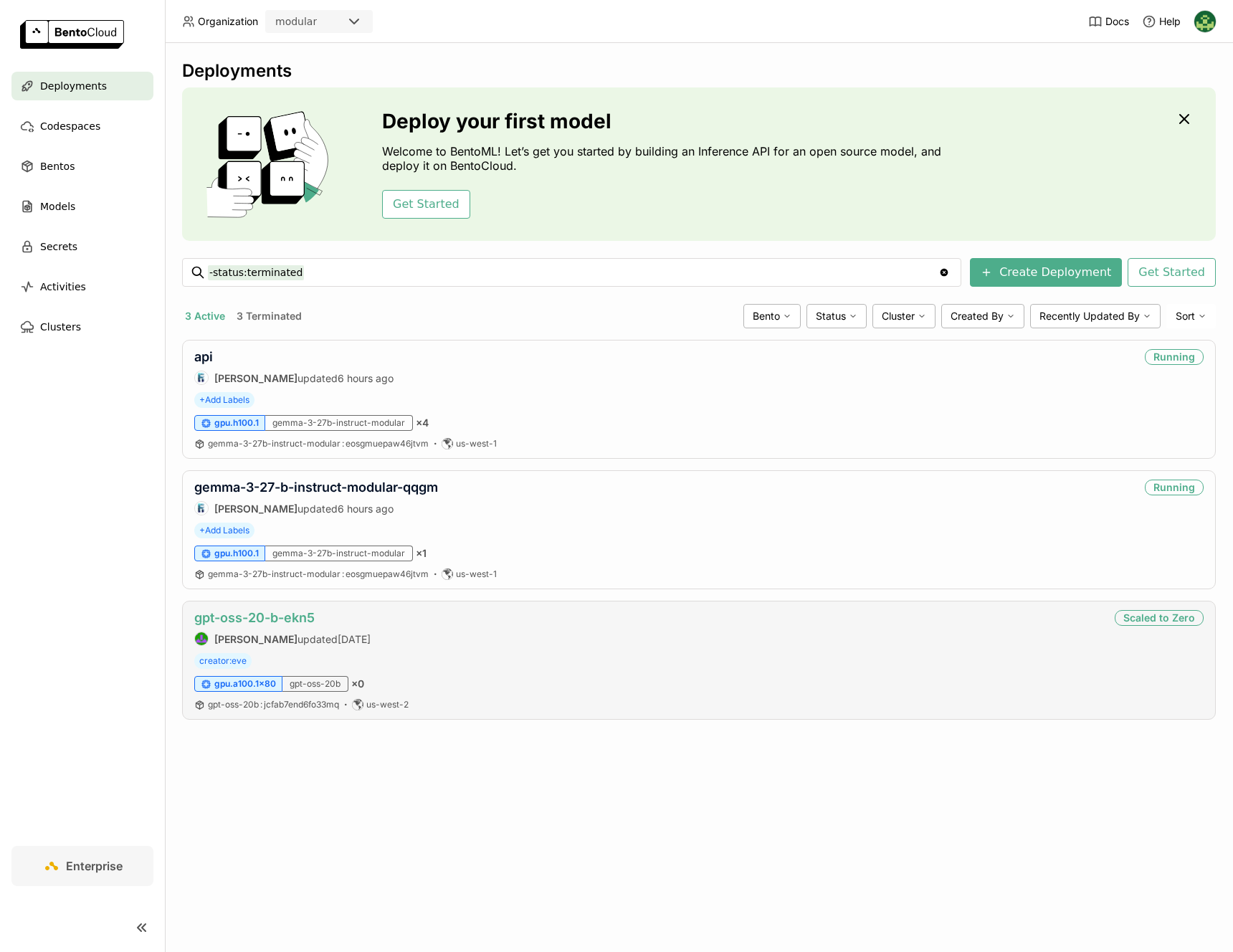
click at [242, 613] on link "gpt-oss-20-b-ekn5" at bounding box center [255, 618] width 121 height 15
click at [507, 366] on div "api [PERSON_NAME] updated 6 hours ago Running" at bounding box center [699, 366] width 1009 height 36
click at [474, 365] on div "api [PERSON_NAME] updated 6 hours ago Running" at bounding box center [699, 366] width 1009 height 36
click at [210, 360] on link "api" at bounding box center [204, 356] width 18 height 15
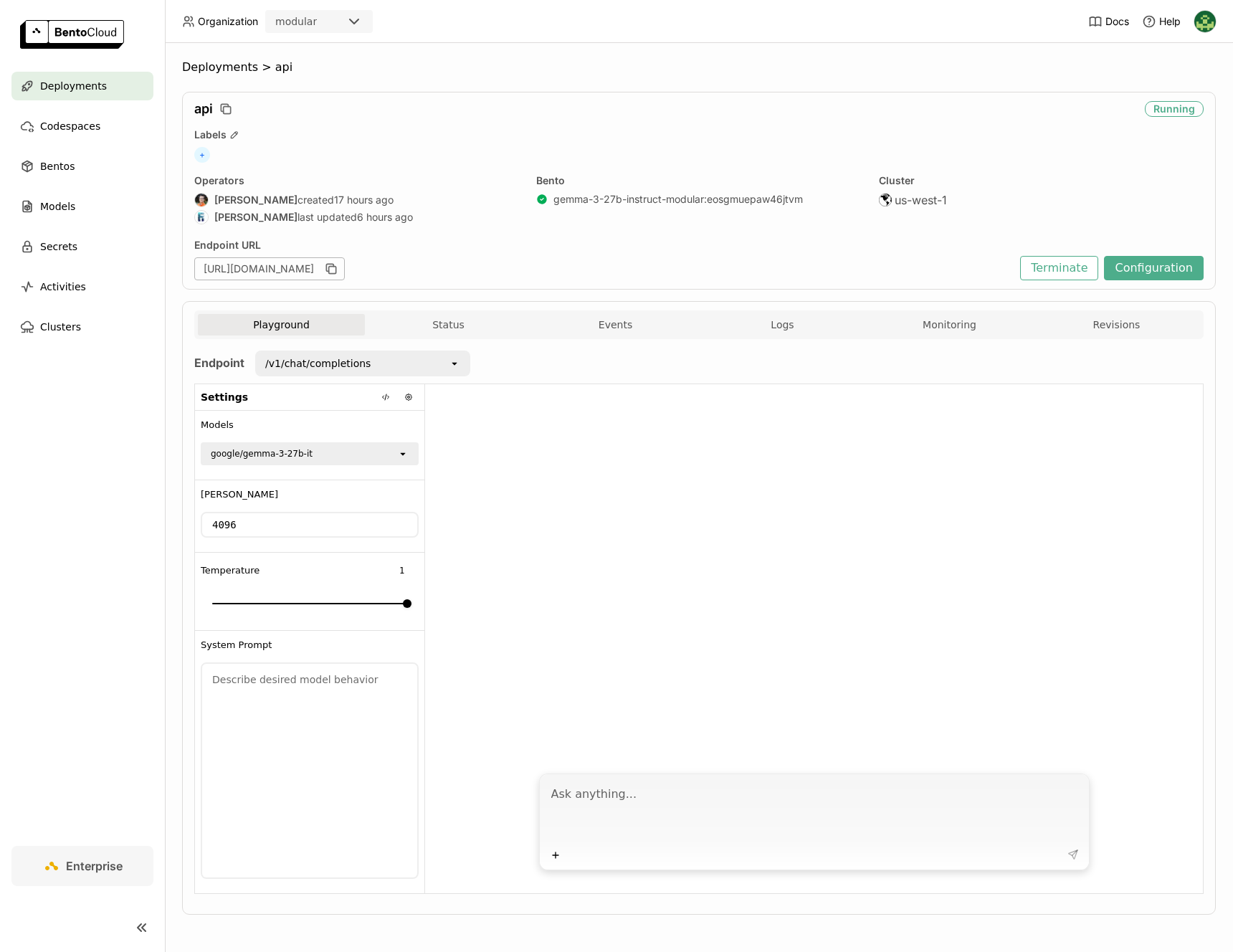
scroll to position [1, 0]
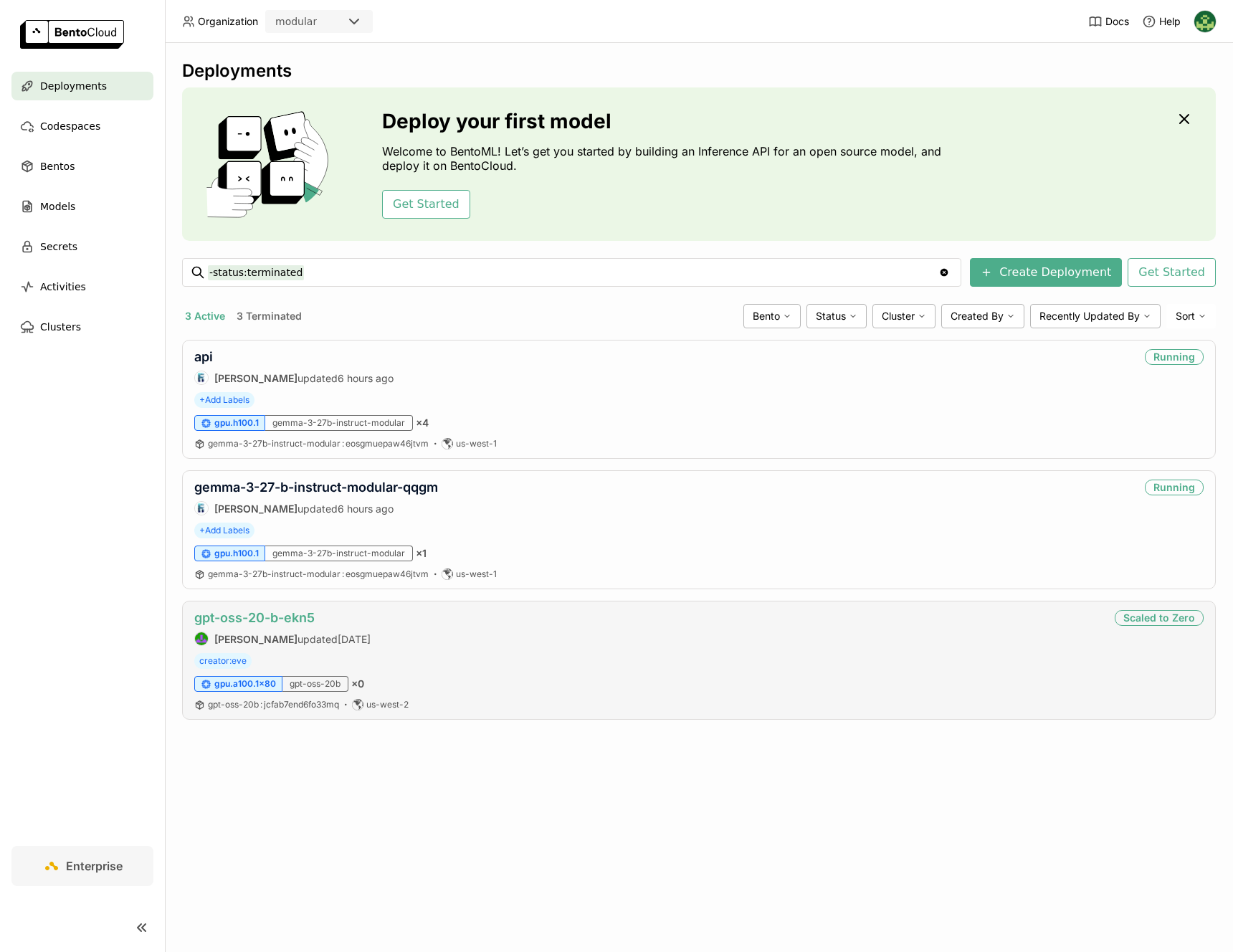
click at [292, 618] on link "gpt-oss-20-b-ekn5" at bounding box center [255, 618] width 121 height 15
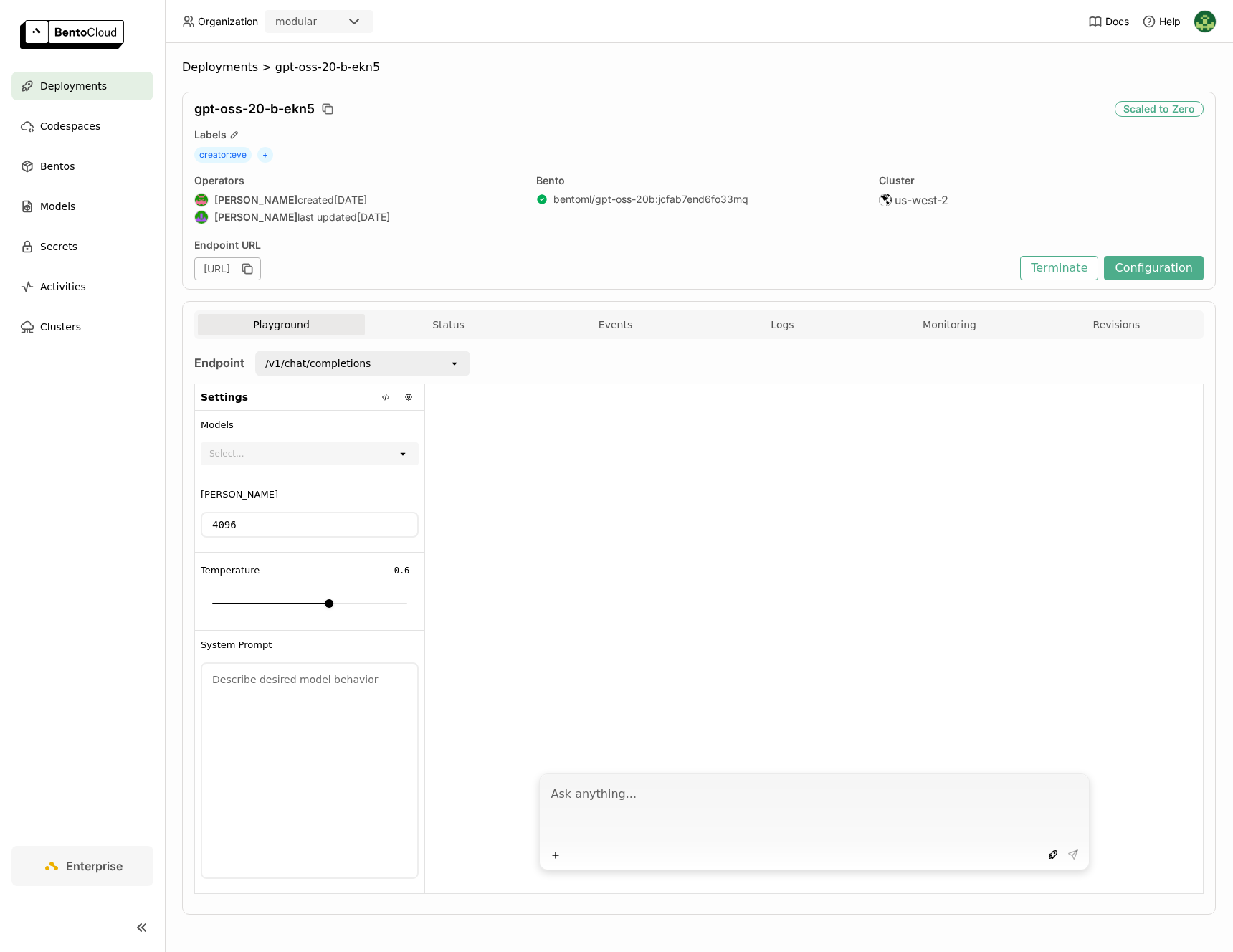
drag, startPoint x: 338, startPoint y: 270, endPoint x: 522, endPoint y: 269, distance: 184.0
click at [522, 269] on div "[URL]" at bounding box center [604, 268] width 819 height 23
click at [261, 268] on div "[URL]" at bounding box center [228, 268] width 67 height 23
drag, startPoint x: 402, startPoint y: 270, endPoint x: 461, endPoint y: 272, distance: 59.0
click at [261, 272] on div "[URL]" at bounding box center [228, 268] width 67 height 23
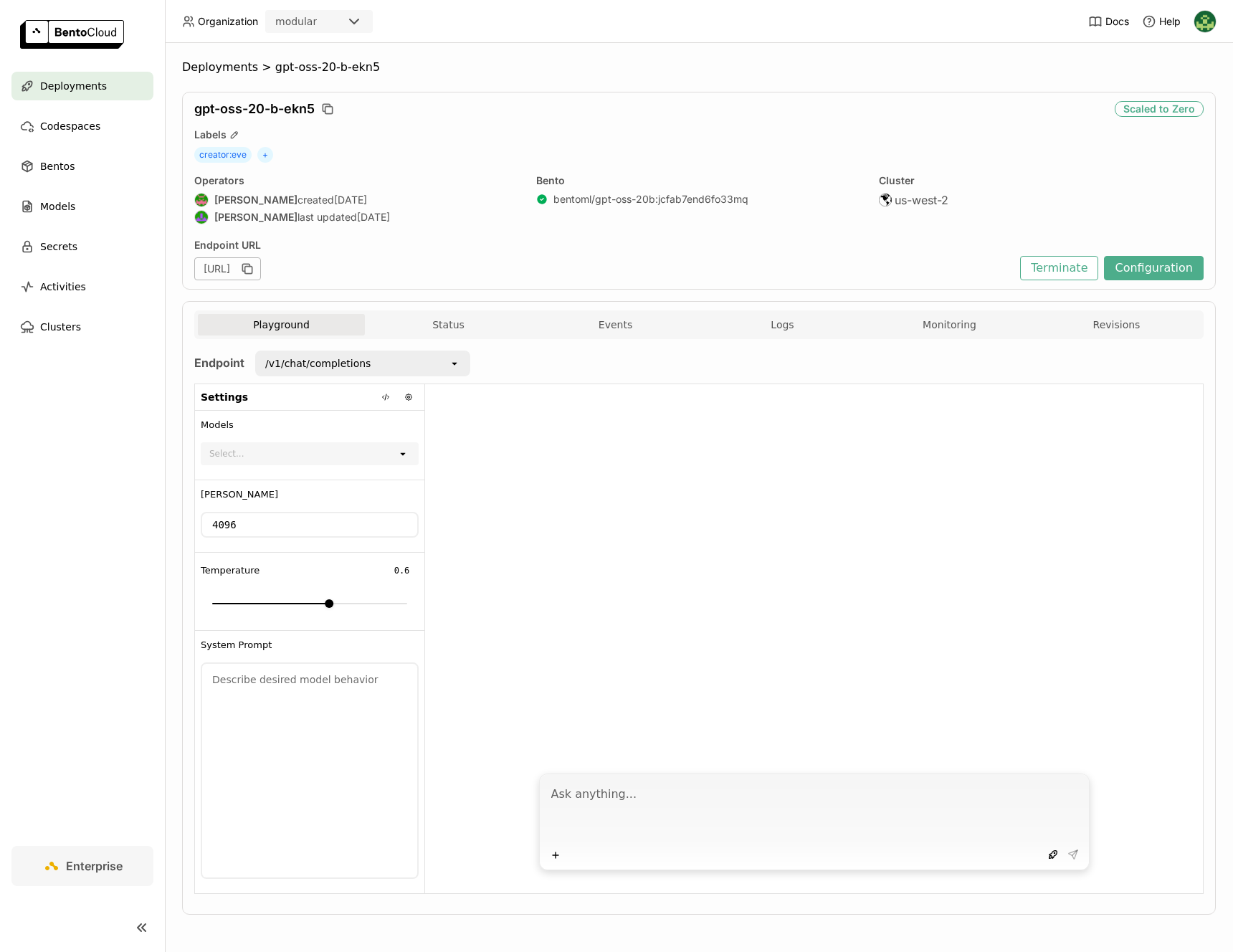
copy div ".[URL]"
click at [393, 367] on div "/v1/chat/completions" at bounding box center [352, 363] width 192 height 23
drag, startPoint x: 414, startPoint y: 449, endPoint x: 406, endPoint y: 452, distance: 8.5
click at [412, 450] on div "open" at bounding box center [407, 453] width 20 height 20
click at [402, 453] on icon at bounding box center [402, 453] width 5 height 3
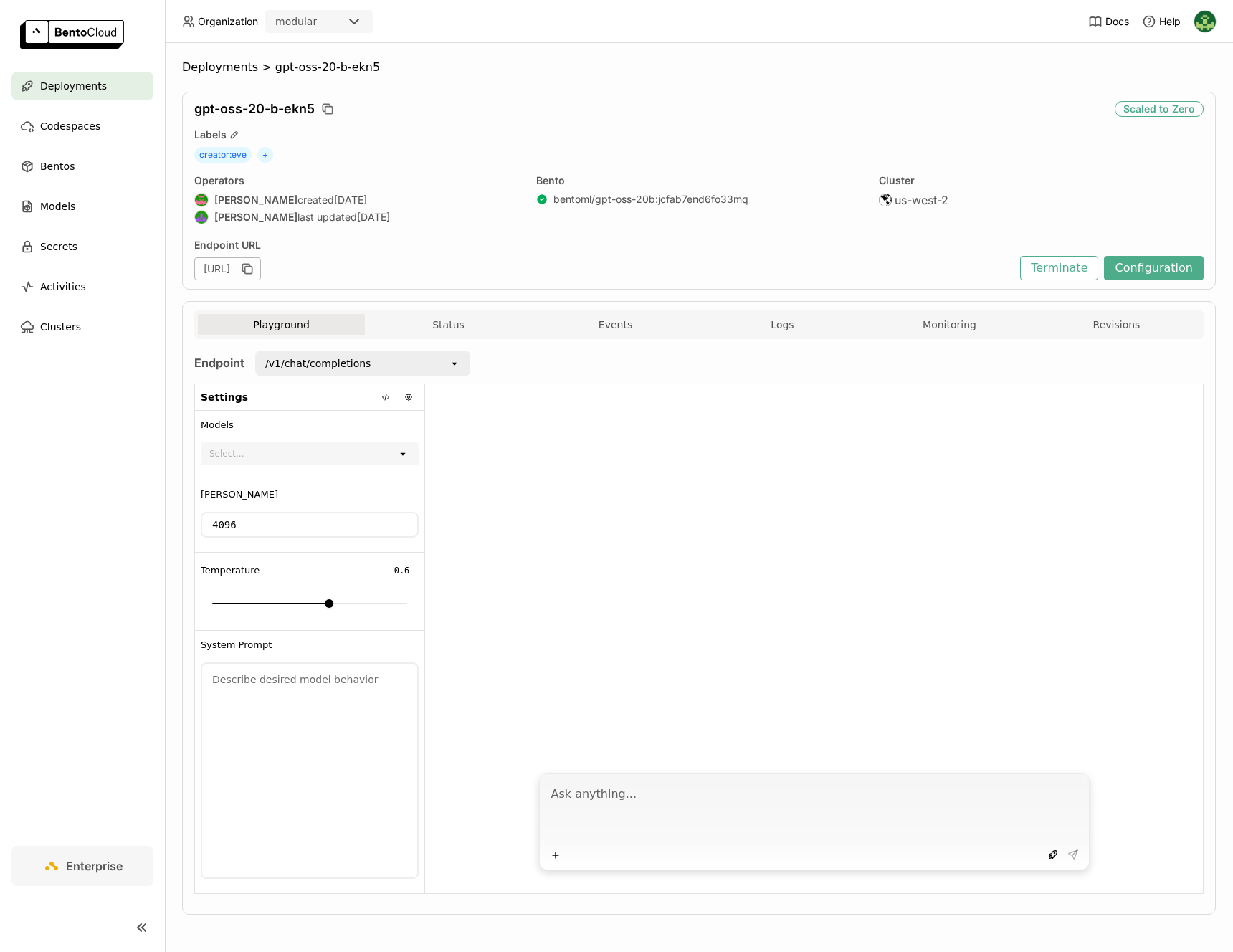
click at [370, 457] on div "Select..." at bounding box center [299, 453] width 195 height 20
